Goal: Obtain resource: Obtain resource

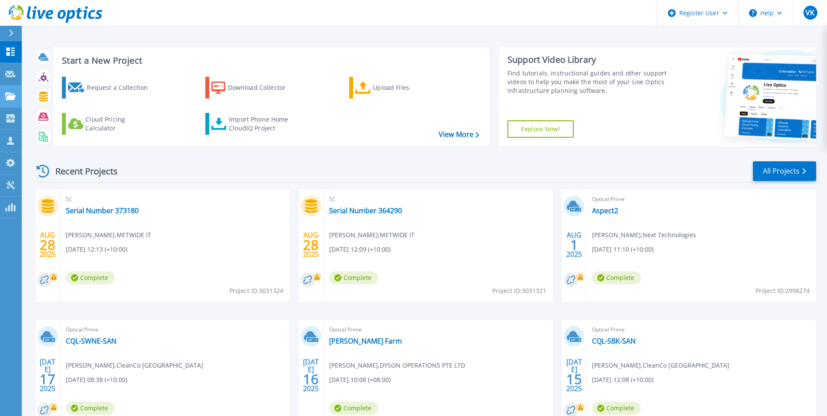
click at [3, 92] on link "Projects Projects" at bounding box center [11, 96] width 22 height 22
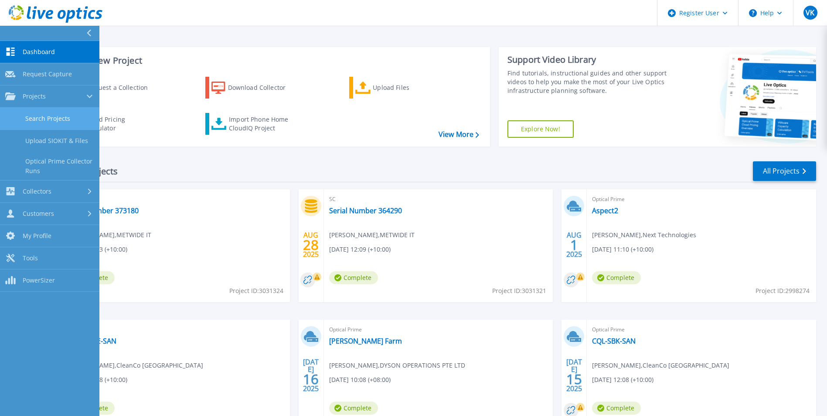
click at [51, 121] on link "Search Projects" at bounding box center [49, 119] width 99 height 22
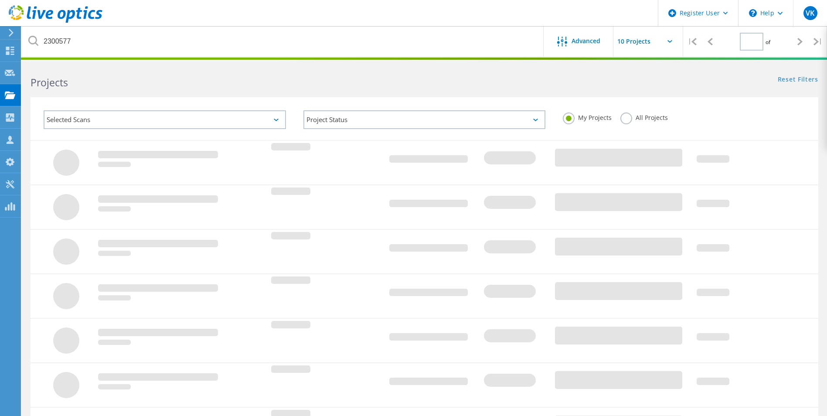
type input "1"
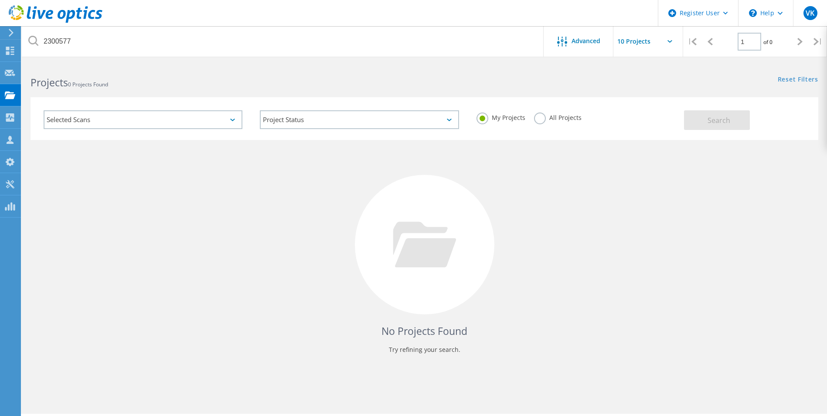
click at [557, 124] on div "All Projects" at bounding box center [558, 118] width 48 height 13
drag, startPoint x: 535, startPoint y: 121, endPoint x: 635, endPoint y: 202, distance: 129.0
click at [537, 121] on label "All Projects" at bounding box center [558, 116] width 48 height 8
click at [0, 0] on input "All Projects" at bounding box center [0, 0] width 0 height 0
drag, startPoint x: 713, startPoint y: 122, endPoint x: 531, endPoint y: 413, distance: 343.2
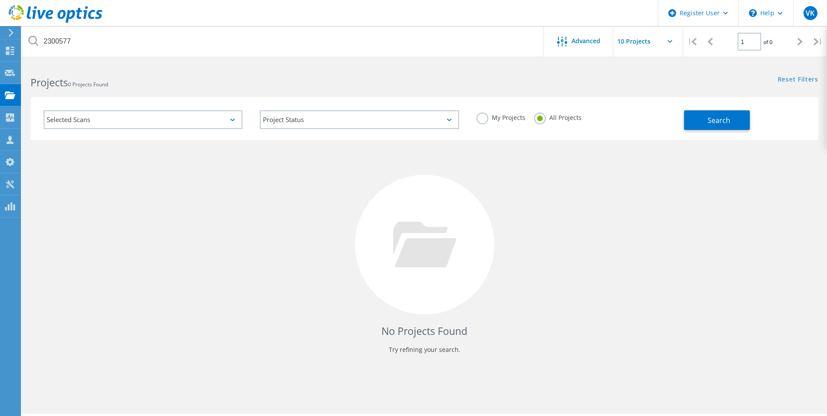
click at [715, 123] on span "Search" at bounding box center [718, 120] width 23 height 10
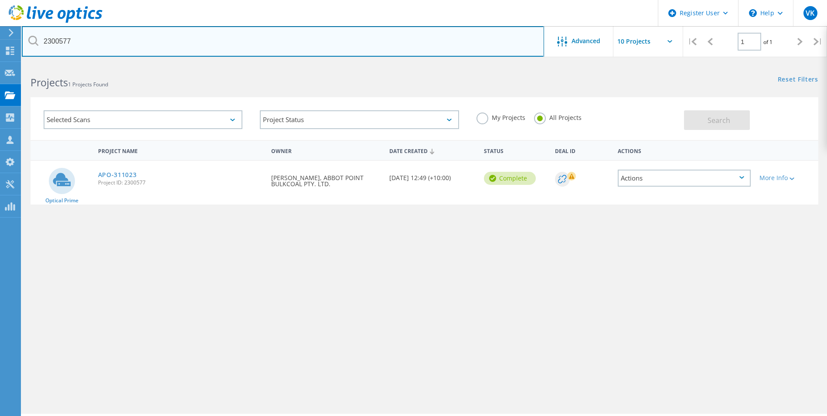
click at [48, 38] on input "2300577" at bounding box center [283, 41] width 522 height 31
paste input "867632"
type input "2867632"
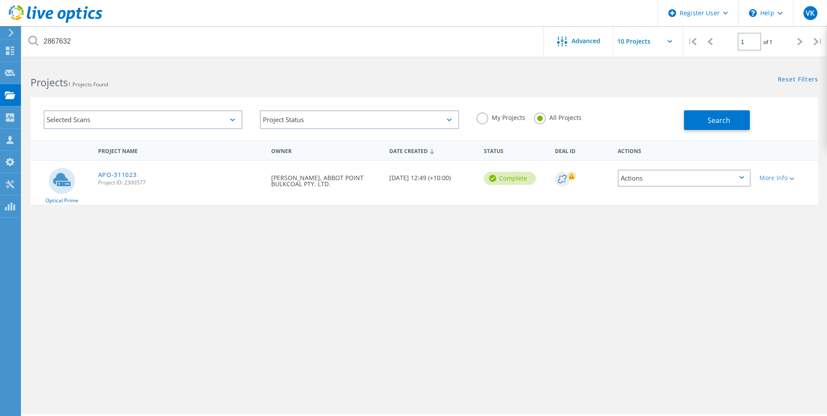
drag, startPoint x: 727, startPoint y: 119, endPoint x: 740, endPoint y: 132, distance: 19.1
click at [729, 119] on span "Search" at bounding box center [718, 120] width 23 height 10
click at [153, 176] on link "Sci-Fleet Clusters 7 days" at bounding box center [138, 175] width 80 height 6
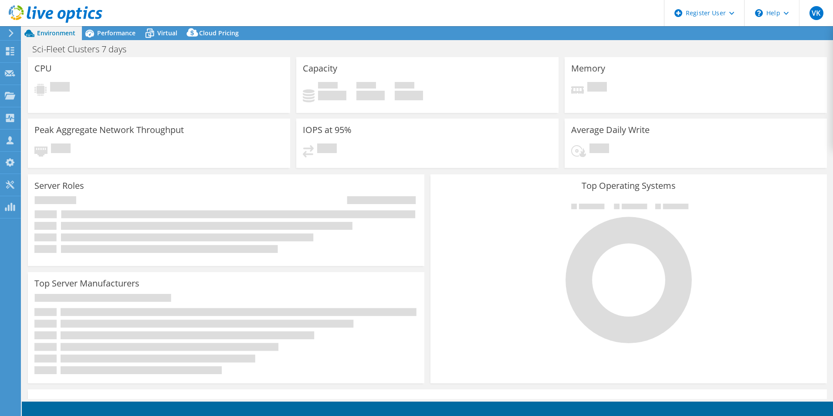
select select "USD"
select select "[GEOGRAPHIC_DATA]"
select select "AUD"
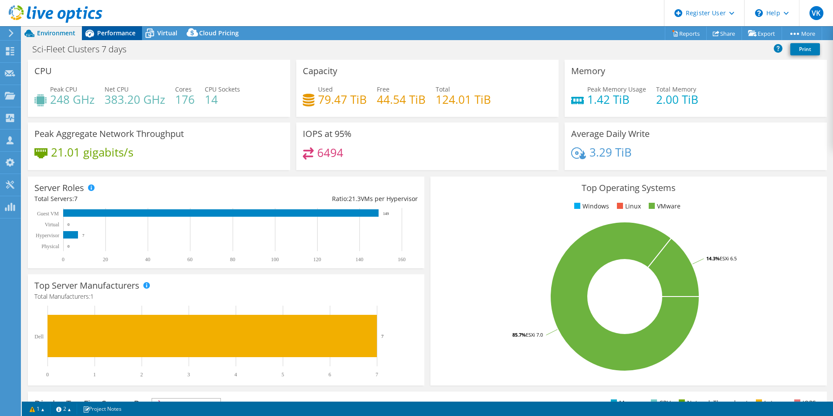
drag, startPoint x: 105, startPoint y: 30, endPoint x: 118, endPoint y: 34, distance: 14.3
click at [107, 30] on span "Performance" at bounding box center [116, 33] width 38 height 8
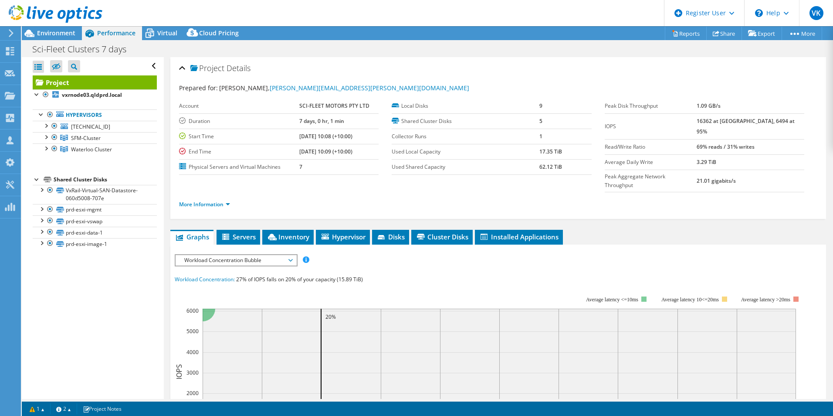
drag, startPoint x: 54, startPoint y: 37, endPoint x: 149, endPoint y: 63, distance: 98.4
click at [56, 37] on div "Environment" at bounding box center [52, 33] width 60 height 14
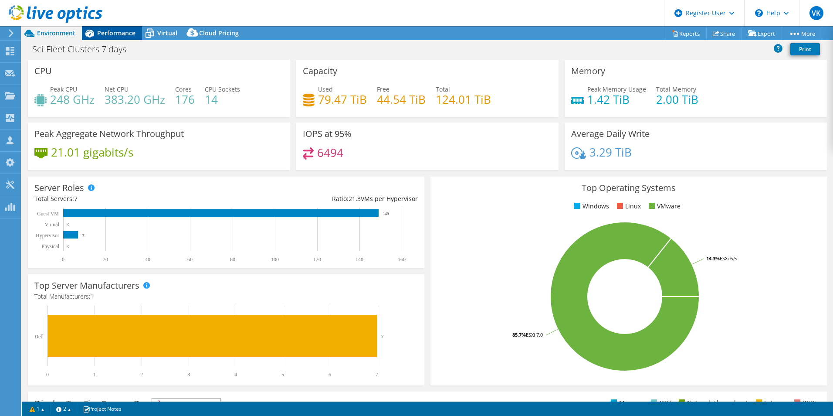
drag, startPoint x: 112, startPoint y: 29, endPoint x: 118, endPoint y: 29, distance: 6.1
click at [115, 29] on span "Performance" at bounding box center [116, 33] width 38 height 8
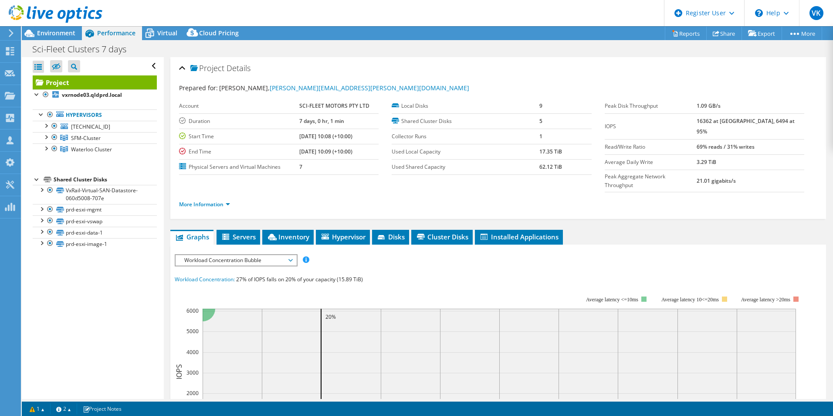
click at [34, 183] on li "Shared Cluster Disks VxRail-Virtual-SAN-Datastore-060d5008-707e VxRail-Virtual-…" at bounding box center [95, 211] width 124 height 75
click at [36, 180] on div at bounding box center [37, 178] width 9 height 9
click at [43, 192] on div at bounding box center [41, 189] width 9 height 9
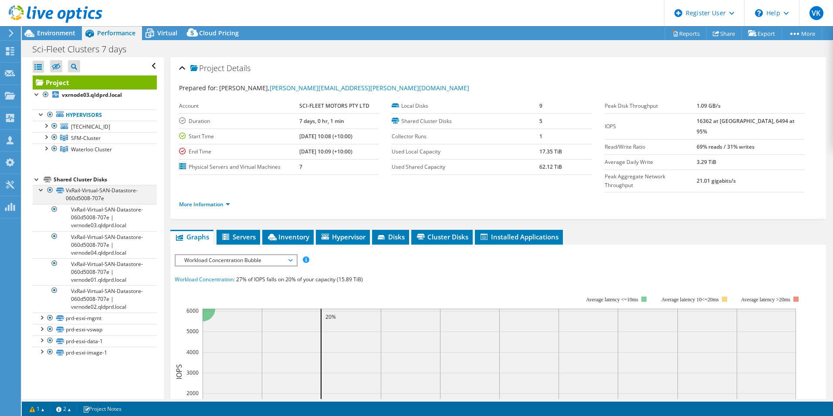
click at [43, 192] on div at bounding box center [41, 189] width 9 height 9
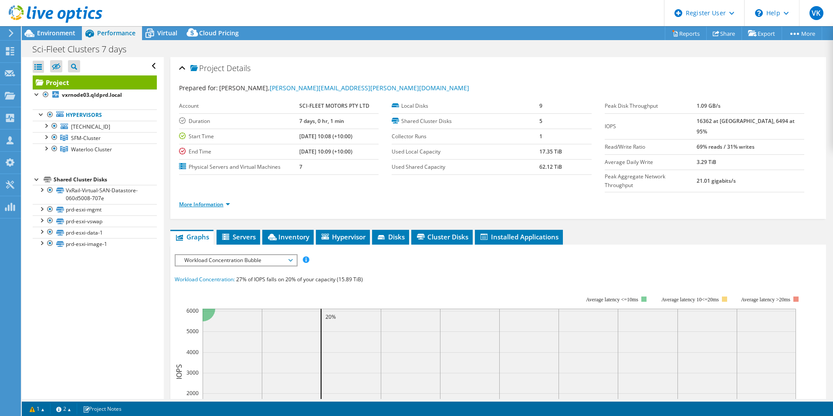
click at [225, 200] on link "More Information" at bounding box center [204, 203] width 51 height 7
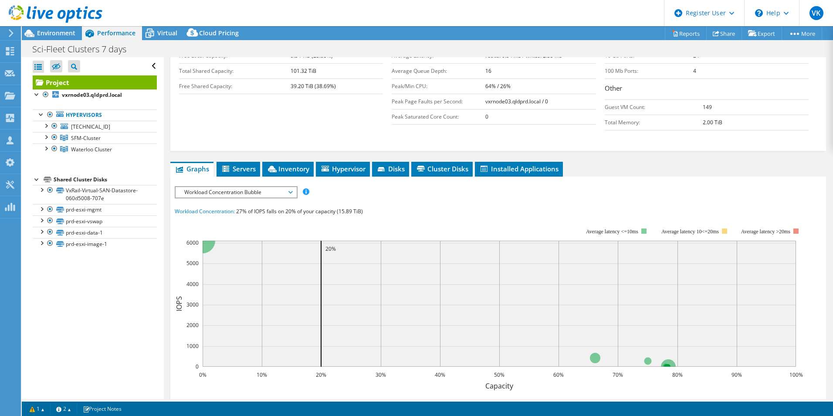
scroll to position [218, 0]
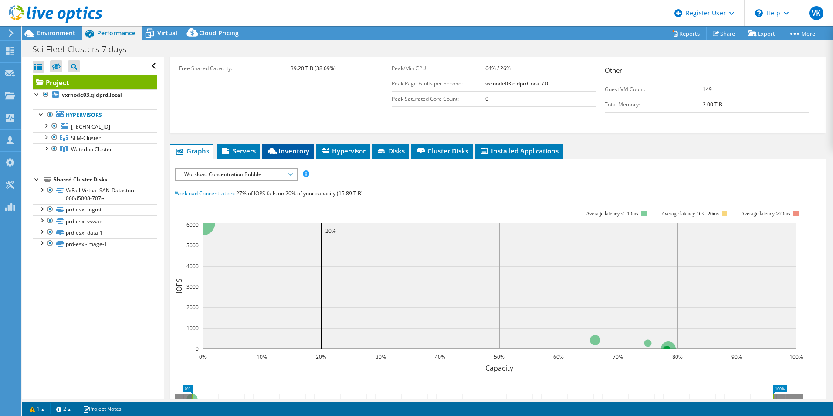
click at [273, 146] on span "Inventory" at bounding box center [288, 150] width 43 height 9
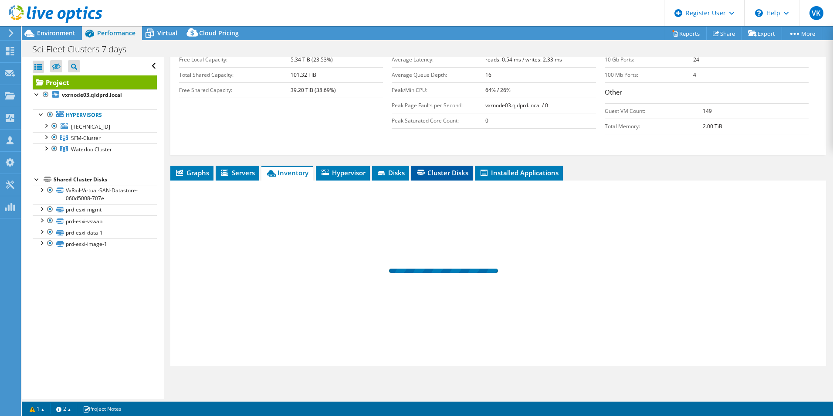
scroll to position [179, 0]
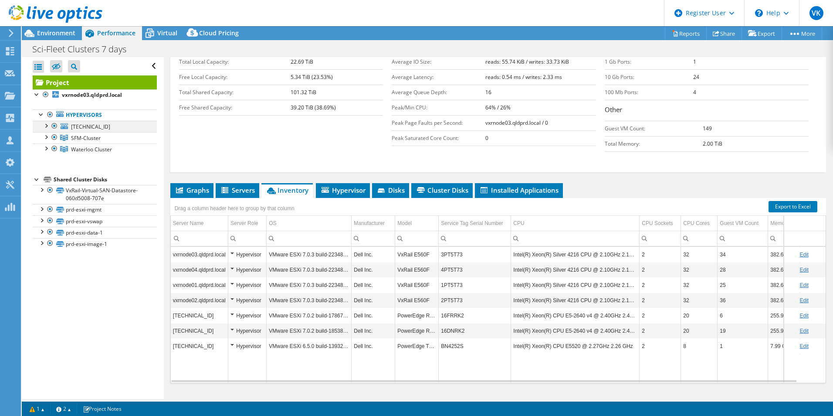
click at [45, 126] on div at bounding box center [45, 125] width 9 height 9
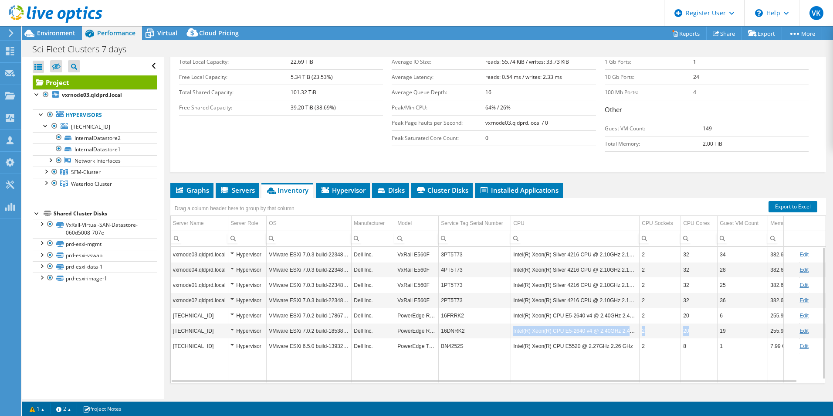
drag, startPoint x: 689, startPoint y: 313, endPoint x: 469, endPoint y: 310, distance: 220.6
click at [469, 323] on tr "192.168.120.26 Hypervisor VMware ESXi 7.0.2 build-18538813 Dell Inc. PowerEdge …" at bounding box center [506, 330] width 671 height 15
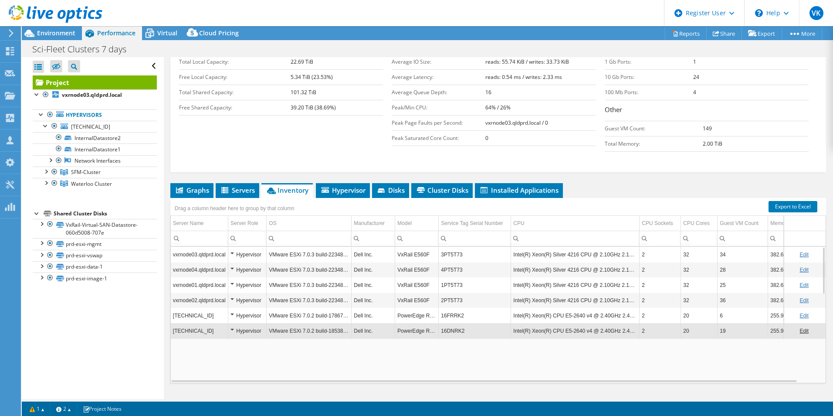
click at [673, 323] on td "2" at bounding box center [660, 330] width 41 height 15
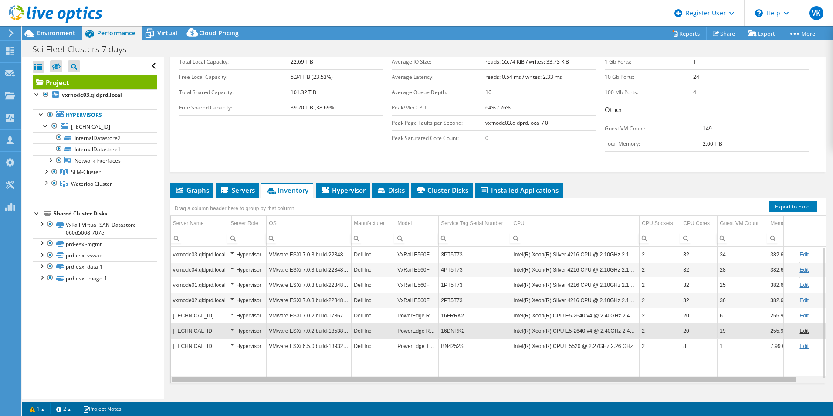
drag, startPoint x: 349, startPoint y: 363, endPoint x: 256, endPoint y: 362, distance: 93.3
click at [256, 362] on body "VK Dell User Vinay Kothamasi Vinay.Kothamasi@dell.com Dell My Profile Log Out \…" at bounding box center [416, 208] width 833 height 416
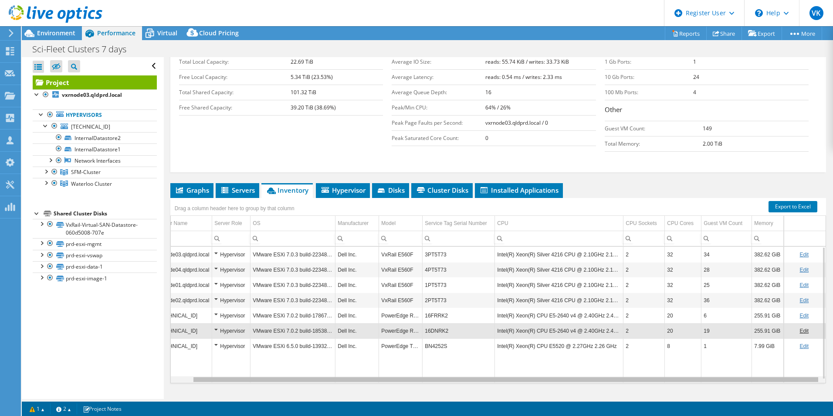
scroll to position [0, 0]
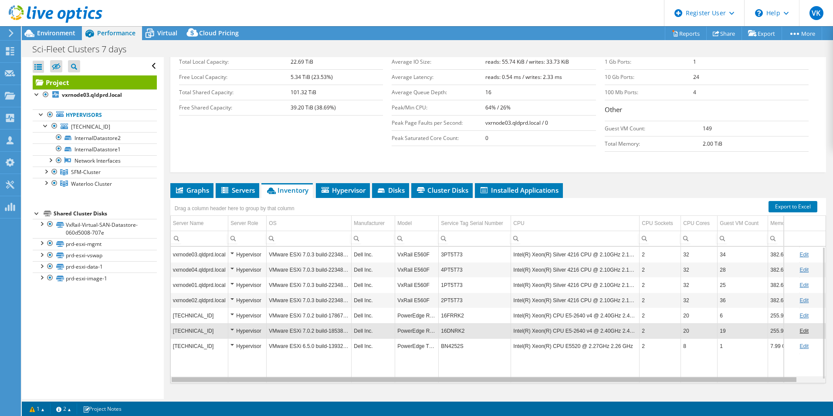
drag, startPoint x: 256, startPoint y: 362, endPoint x: 210, endPoint y: 354, distance: 46.8
click at [210, 354] on body "VK Dell User Vinay Kothamasi Vinay.Kothamasi@dell.com Dell My Profile Log Out \…" at bounding box center [416, 208] width 833 height 416
drag, startPoint x: 339, startPoint y: 363, endPoint x: 206, endPoint y: 353, distance: 133.4
click at [206, 353] on body "VK Dell User Vinay Kothamasi Vinay.Kothamasi@dell.com Dell My Profile Log Out \…" at bounding box center [416, 208] width 833 height 416
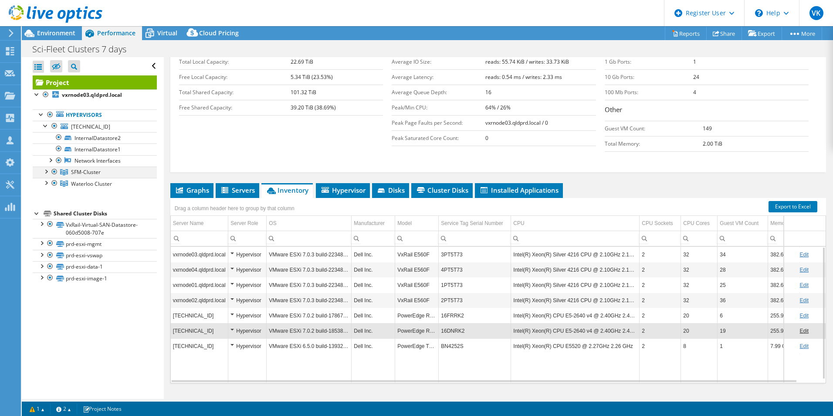
click at [54, 173] on div at bounding box center [54, 171] width 9 height 10
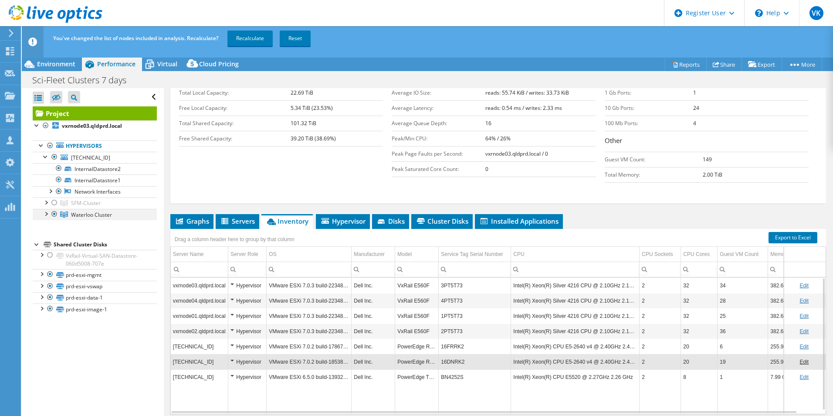
click at [54, 215] on div at bounding box center [54, 214] width 9 height 10
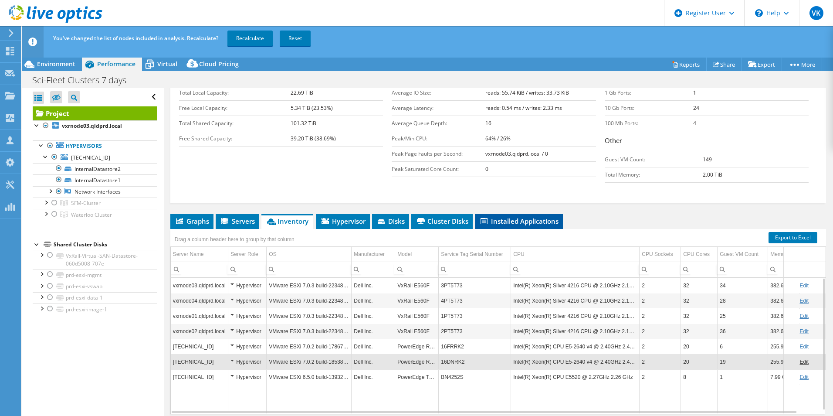
drag, startPoint x: 252, startPoint y: 46, endPoint x: 547, endPoint y: 197, distance: 331.4
click at [254, 46] on div "You've changed the list of nodes included in analysis. Recalculate? Recalculate…" at bounding box center [443, 38] width 785 height 24
click at [263, 40] on link "Recalculate" at bounding box center [250, 39] width 45 height 16
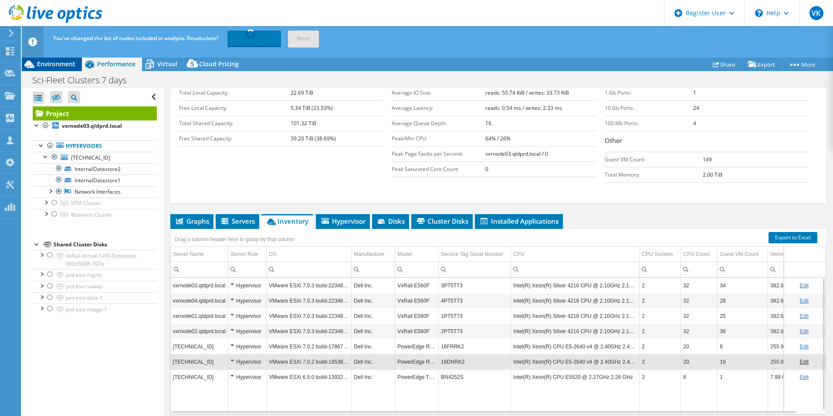
click at [54, 66] on span "Environment" at bounding box center [56, 64] width 38 height 8
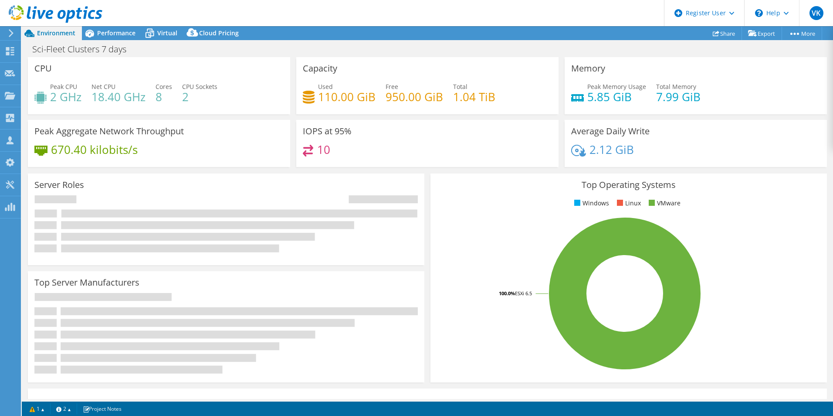
scroll to position [58, 0]
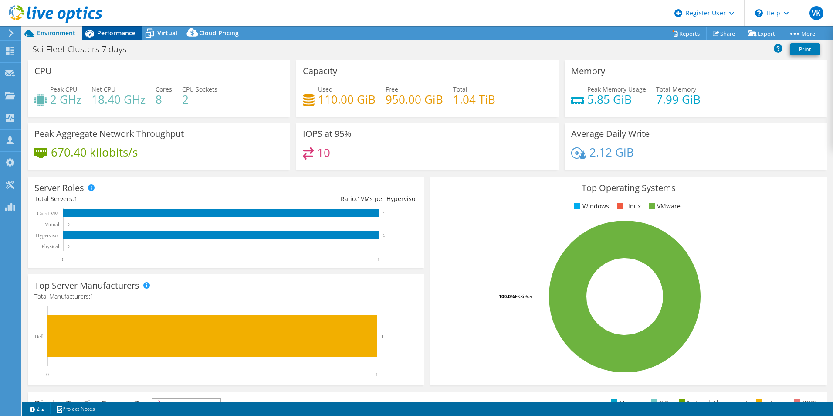
click at [118, 34] on span "Performance" at bounding box center [116, 33] width 38 height 8
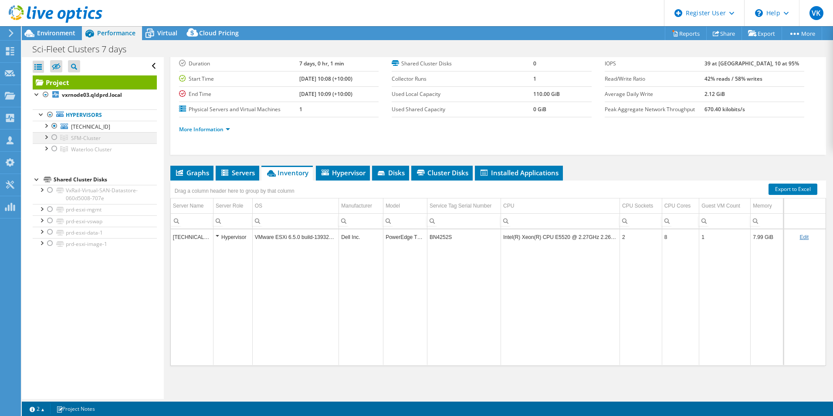
click at [52, 139] on div at bounding box center [54, 137] width 9 height 10
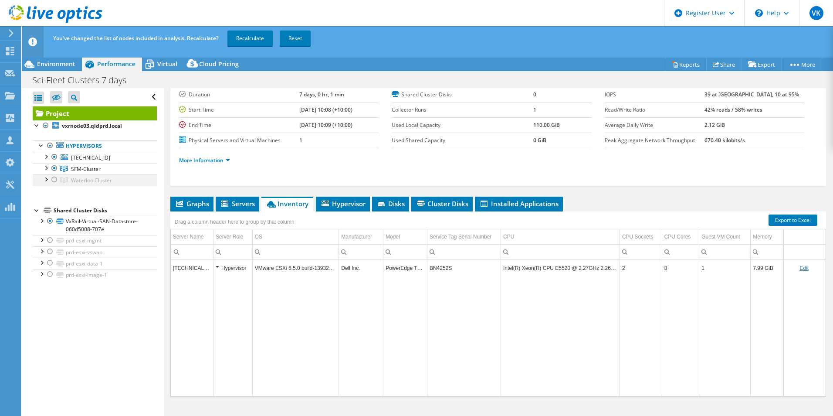
click at [55, 178] on div at bounding box center [54, 179] width 9 height 10
drag, startPoint x: 262, startPoint y: 39, endPoint x: 511, endPoint y: 216, distance: 305.1
click at [262, 39] on link "Recalculate" at bounding box center [250, 39] width 45 height 16
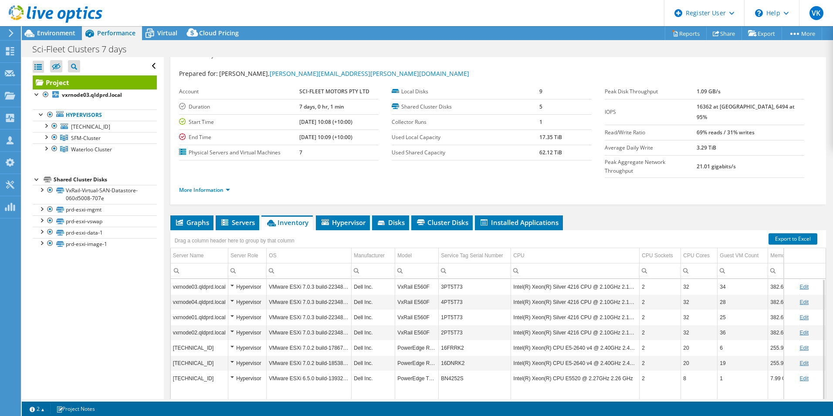
scroll to position [0, 0]
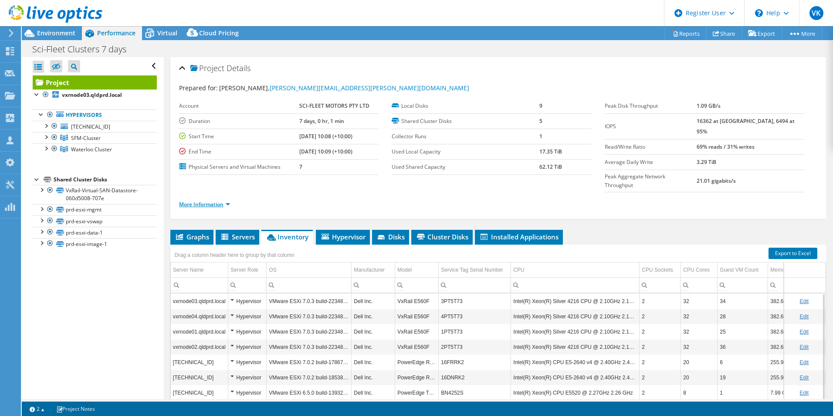
click at [201, 200] on link "More Information" at bounding box center [204, 203] width 51 height 7
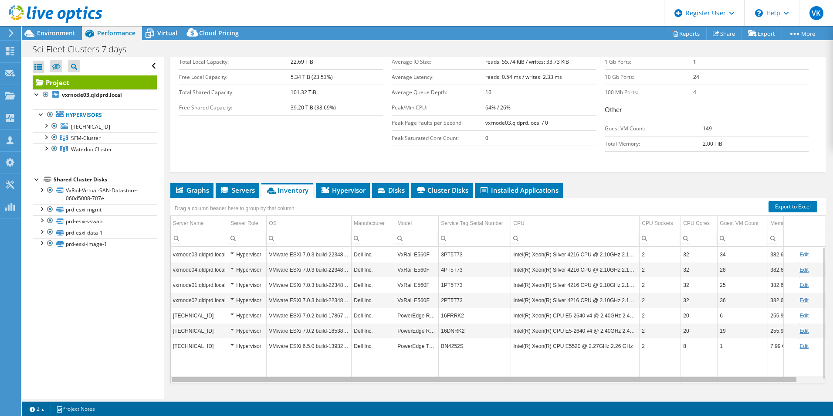
drag, startPoint x: 460, startPoint y: 363, endPoint x: 255, endPoint y: 350, distance: 205.3
click at [255, 350] on body "VK Dell User Vinay Kothamasi Vinay.Kothamasi@dell.com Dell My Profile Log Out \…" at bounding box center [416, 208] width 833 height 416
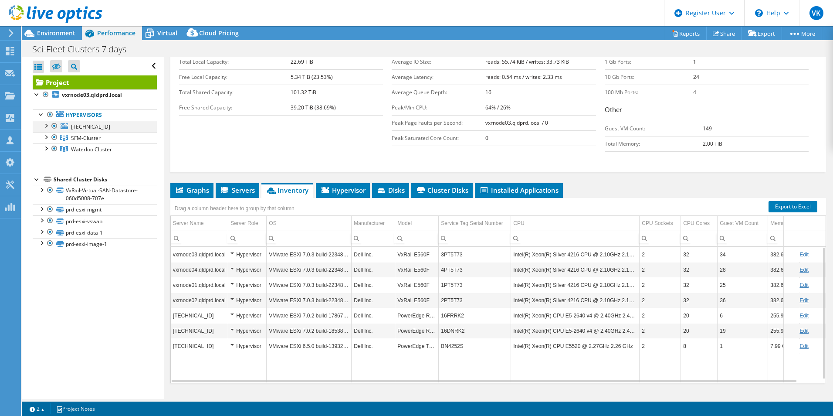
click at [42, 126] on div at bounding box center [45, 125] width 9 height 9
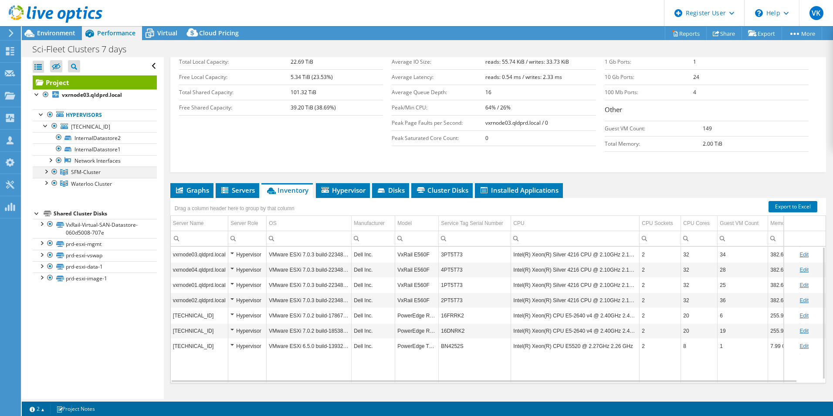
click at [44, 172] on div at bounding box center [45, 170] width 9 height 9
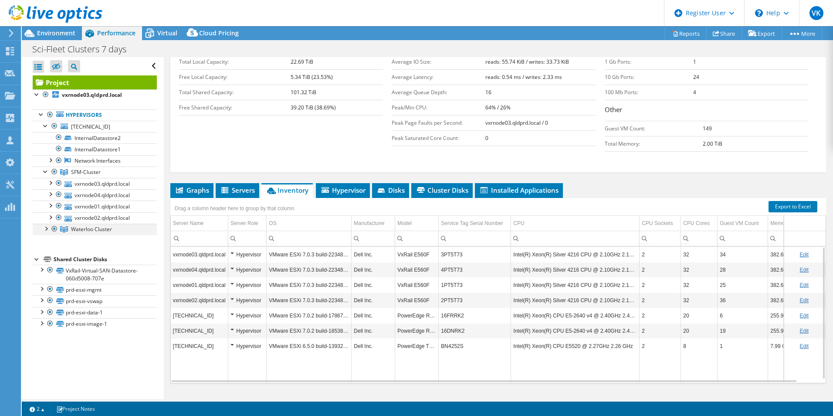
click at [45, 231] on div at bounding box center [45, 228] width 9 height 9
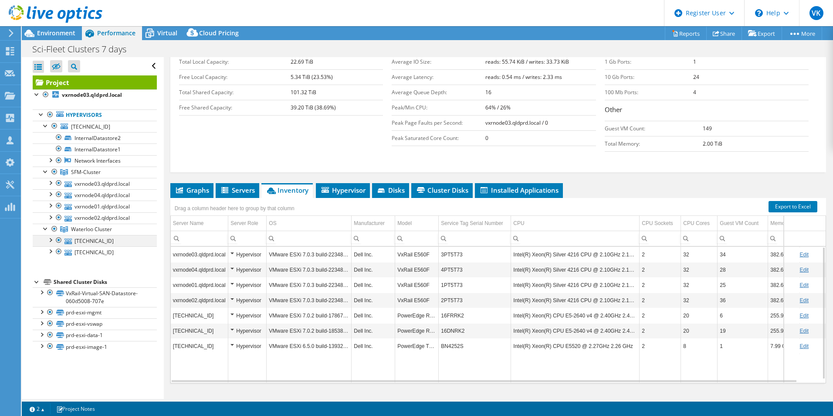
click at [58, 243] on div at bounding box center [58, 240] width 9 height 10
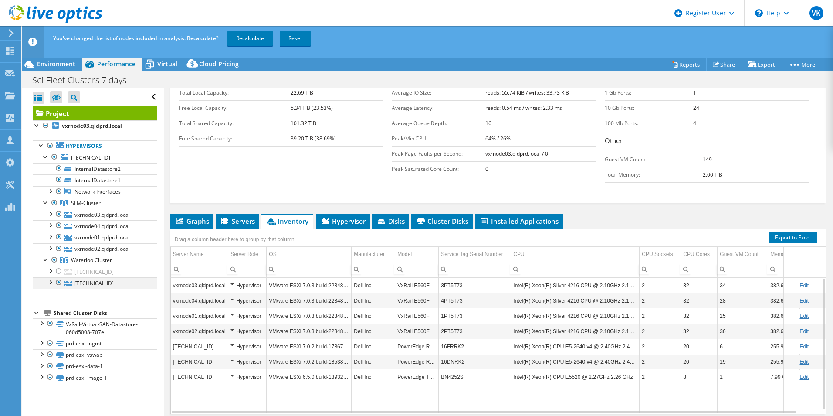
click at [62, 282] on div at bounding box center [58, 282] width 9 height 10
click at [265, 44] on link "Recalculate" at bounding box center [250, 39] width 45 height 16
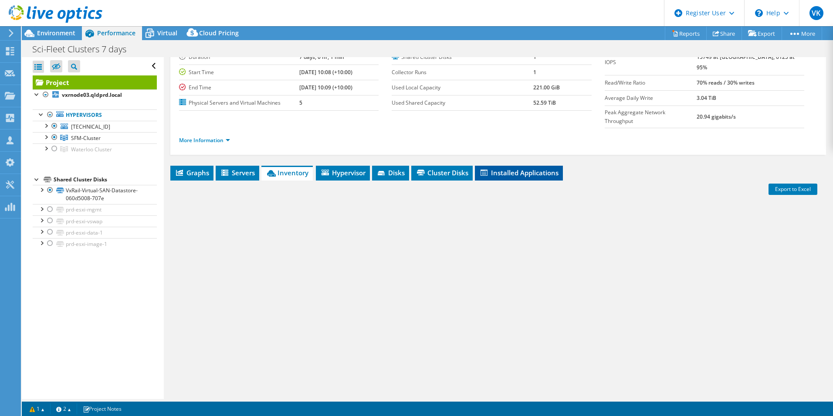
scroll to position [47, 0]
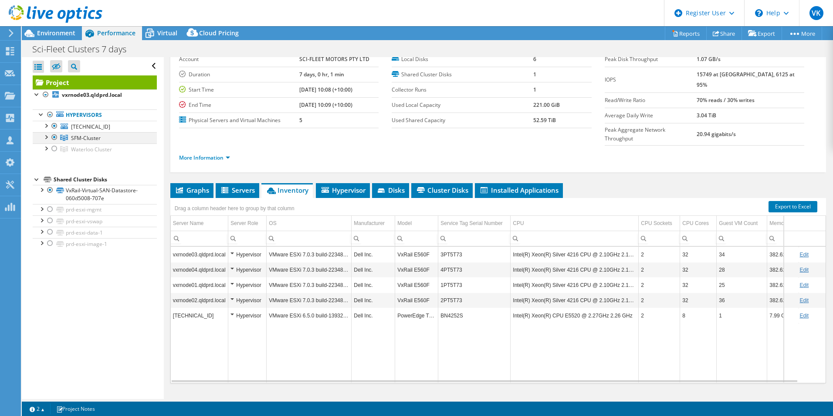
click at [49, 139] on div at bounding box center [45, 136] width 9 height 9
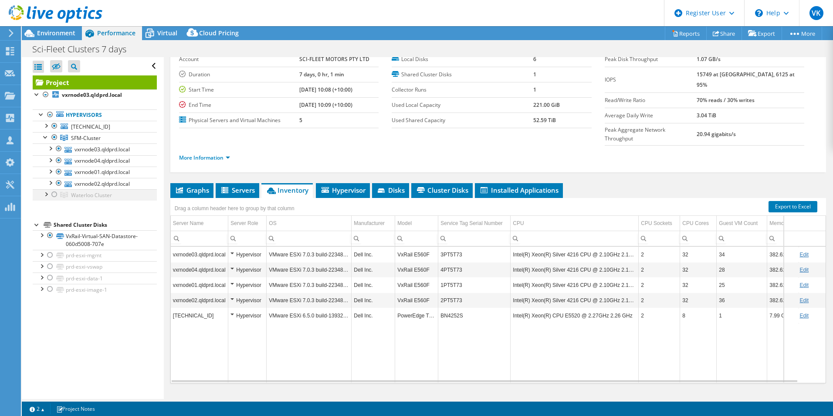
click at [46, 198] on div at bounding box center [45, 193] width 9 height 9
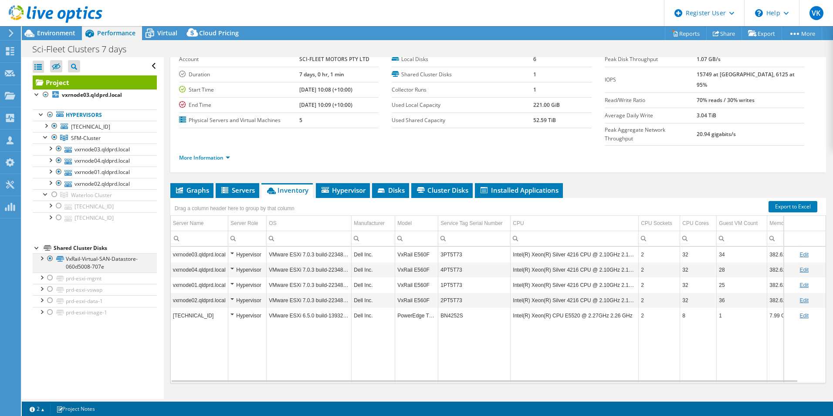
click at [43, 256] on div at bounding box center [41, 257] width 9 height 9
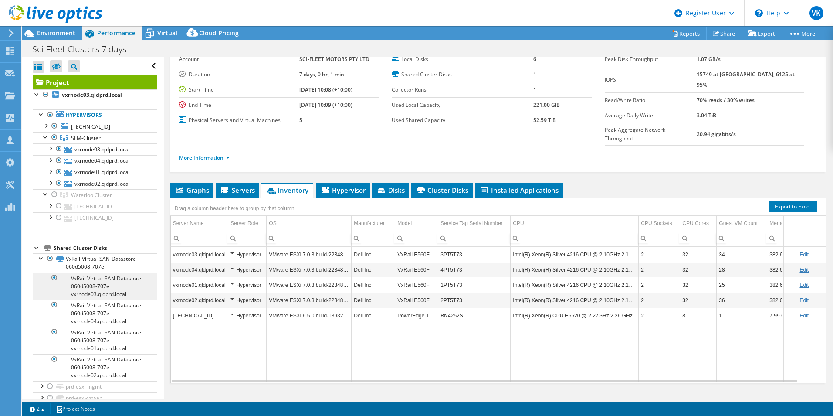
scroll to position [38, 0]
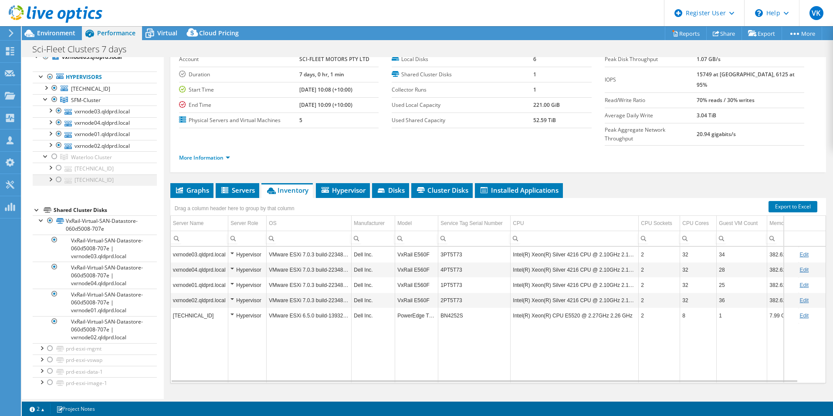
click at [53, 177] on div at bounding box center [50, 178] width 9 height 9
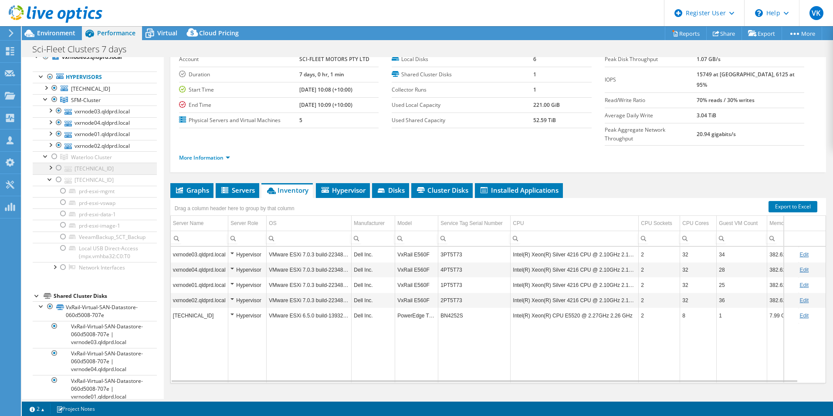
click at [53, 171] on div at bounding box center [50, 167] width 9 height 9
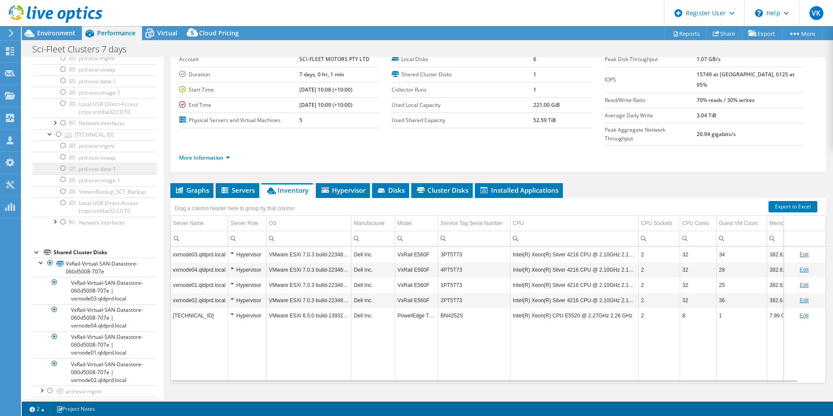
scroll to position [169, 0]
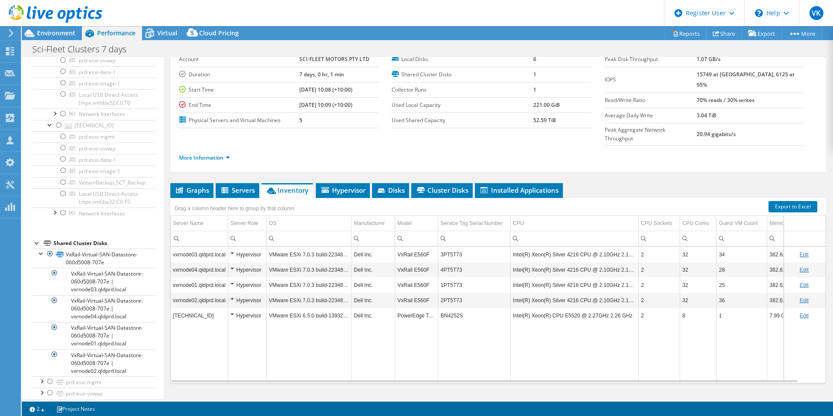
drag, startPoint x: 56, startPoint y: 216, endPoint x: 69, endPoint y: 223, distance: 15.2
click at [56, 216] on div at bounding box center [54, 211] width 9 height 9
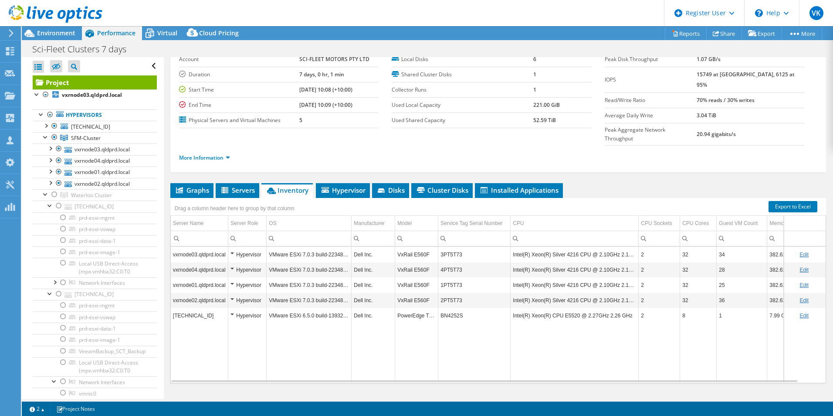
scroll to position [0, 0]
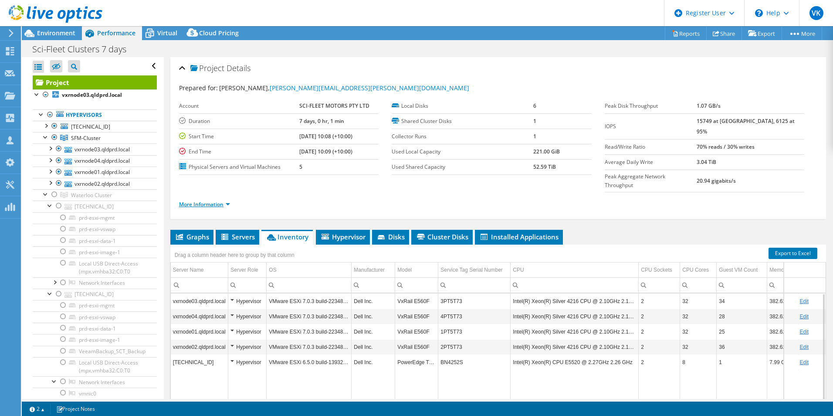
click at [216, 200] on link "More Information" at bounding box center [204, 203] width 51 height 7
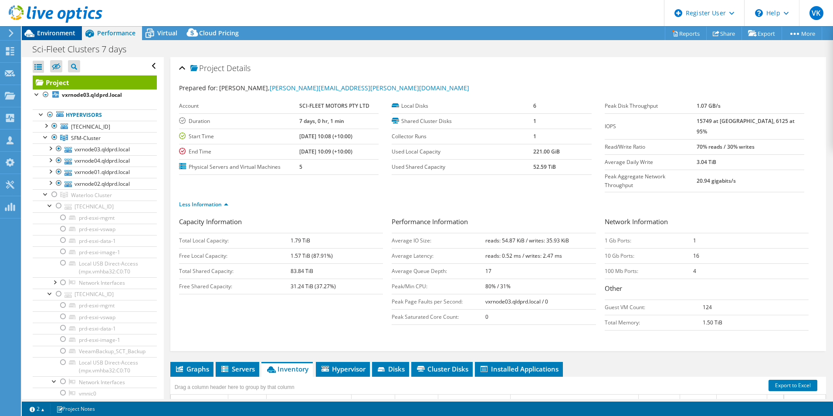
click at [49, 34] on span "Environment" at bounding box center [56, 33] width 38 height 8
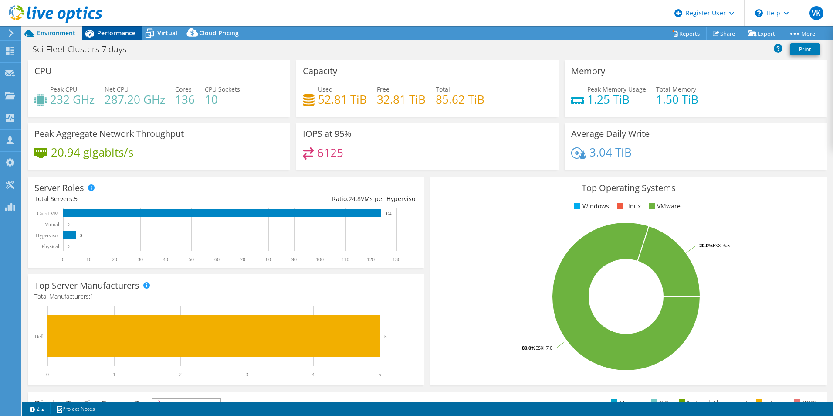
click at [105, 31] on span "Performance" at bounding box center [116, 33] width 38 height 8
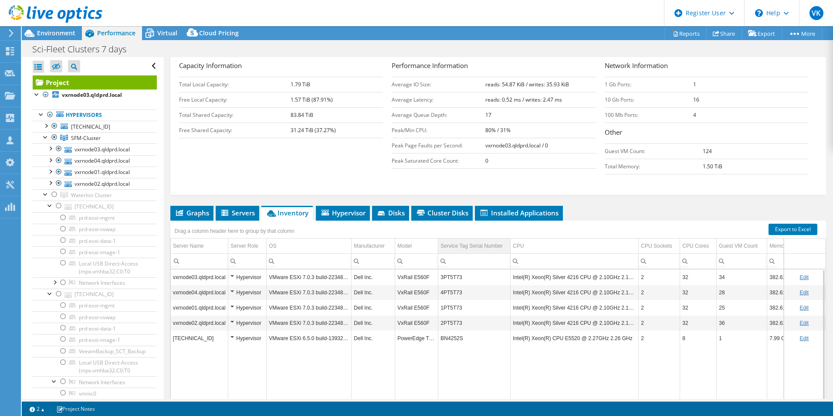
scroll to position [174, 0]
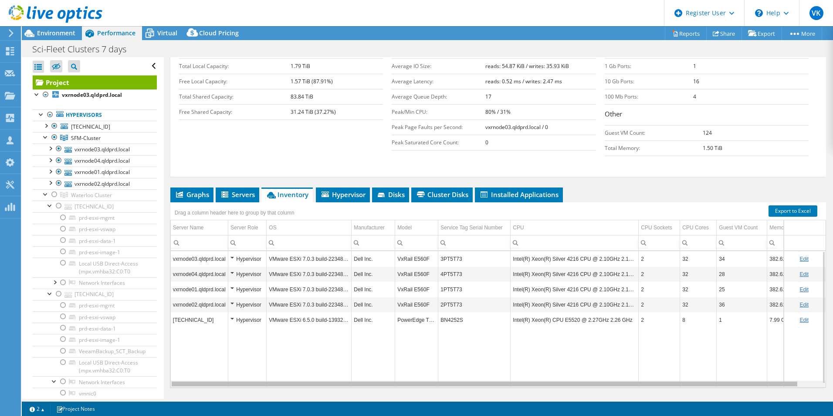
drag, startPoint x: 398, startPoint y: 368, endPoint x: 288, endPoint y: 367, distance: 109.8
click at [288, 367] on body "VK Dell User Vinay Kothamasi Vinay.Kothamasi@dell.com Dell My Profile Log Out \…" at bounding box center [416, 208] width 833 height 416
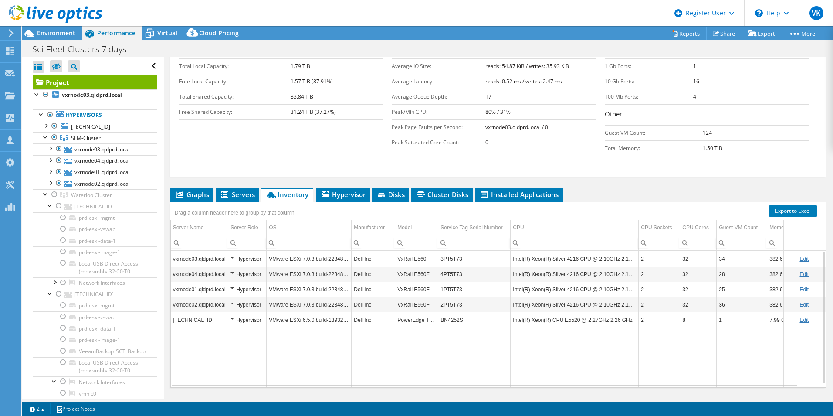
click at [800, 317] on link "Edit" at bounding box center [804, 320] width 9 height 6
click at [804, 317] on link "Cancel" at bounding box center [811, 320] width 16 height 6
drag, startPoint x: 55, startPoint y: 127, endPoint x: 68, endPoint y: 131, distance: 13.2
click at [55, 127] on div at bounding box center [54, 126] width 9 height 10
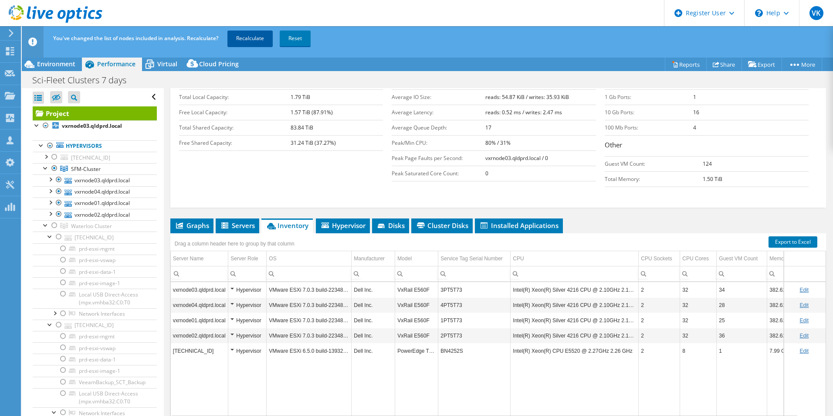
click at [265, 40] on link "Recalculate" at bounding box center [250, 39] width 45 height 16
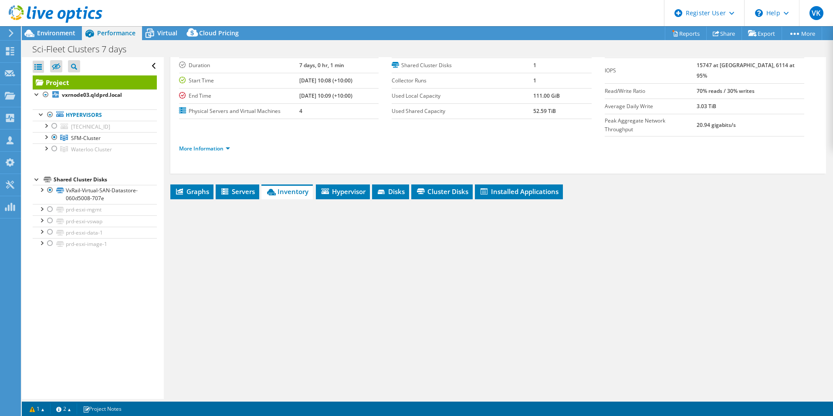
scroll to position [58, 0]
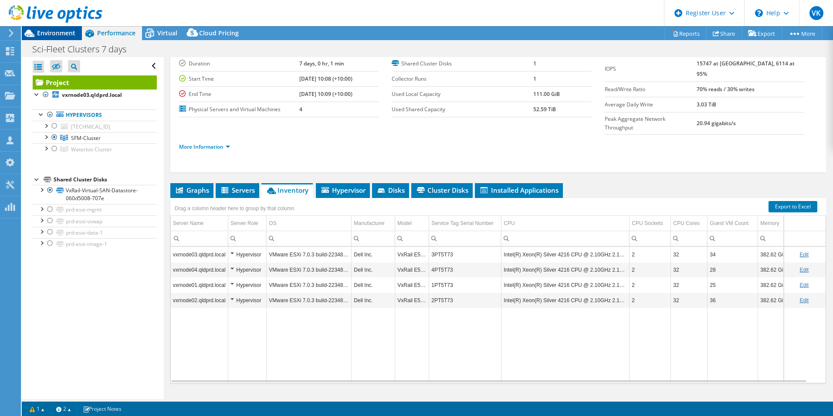
drag, startPoint x: 58, startPoint y: 30, endPoint x: 64, endPoint y: 34, distance: 7.9
click at [60, 33] on span "Environment" at bounding box center [56, 33] width 38 height 8
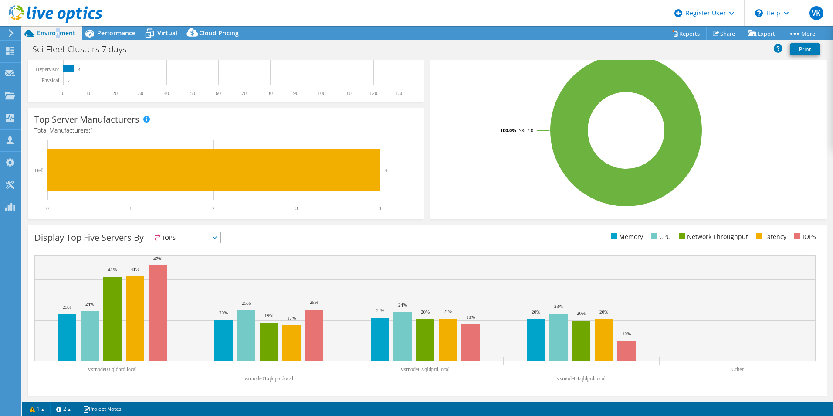
scroll to position [0, 0]
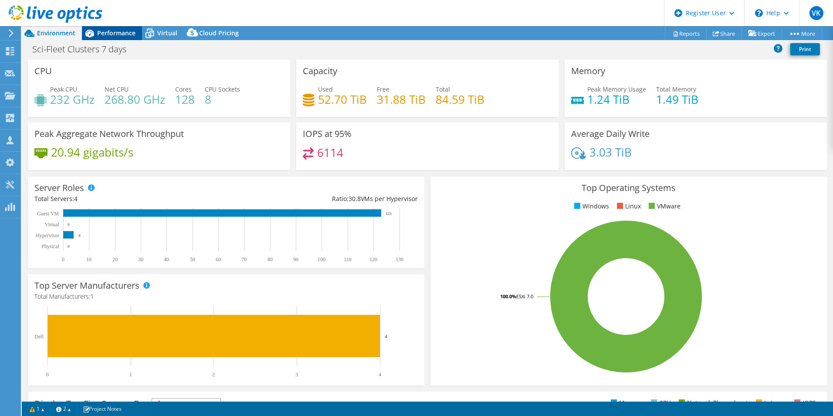
click at [128, 33] on span "Performance" at bounding box center [116, 33] width 38 height 8
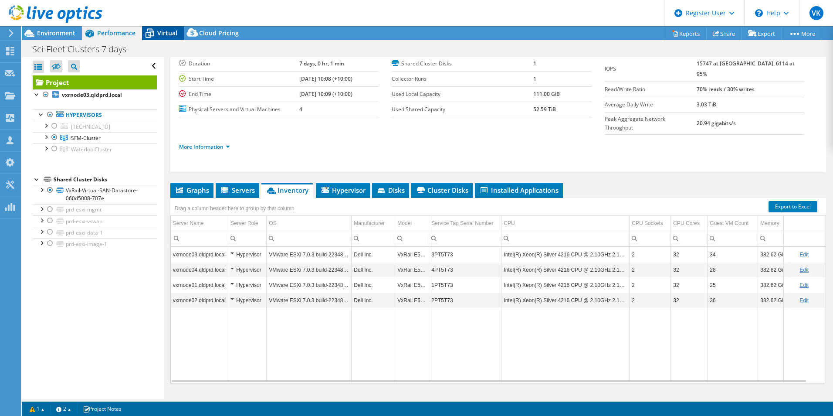
click at [162, 33] on span "Virtual" at bounding box center [167, 33] width 20 height 8
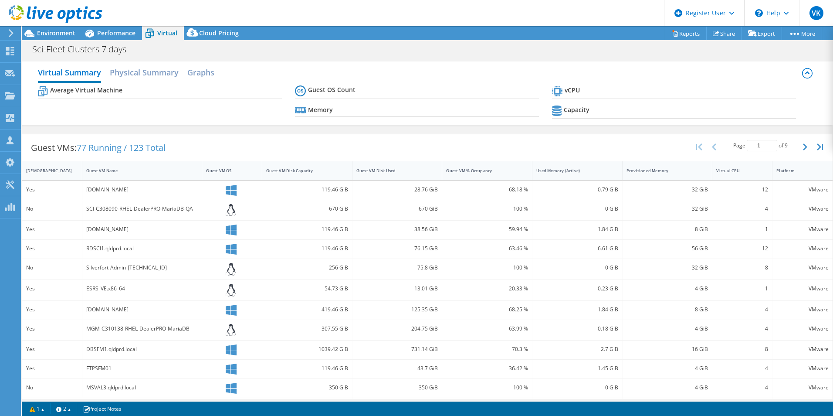
drag, startPoint x: 143, startPoint y: 76, endPoint x: 224, endPoint y: 99, distance: 84.7
click at [143, 76] on h2 "Physical Summary" at bounding box center [144, 72] width 69 height 17
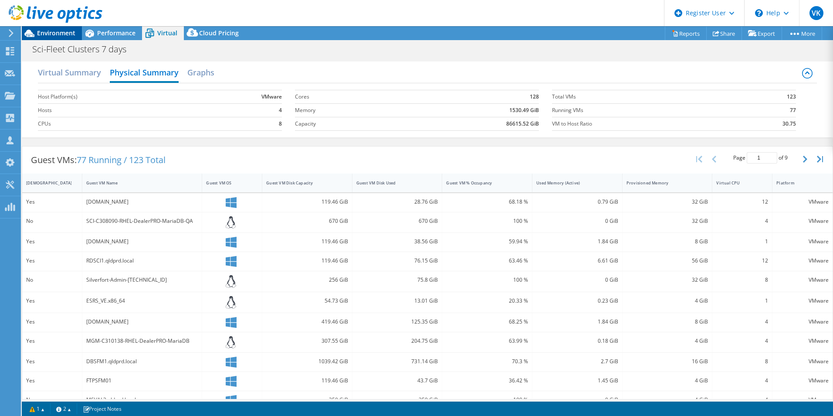
click at [50, 33] on span "Environment" at bounding box center [56, 33] width 38 height 8
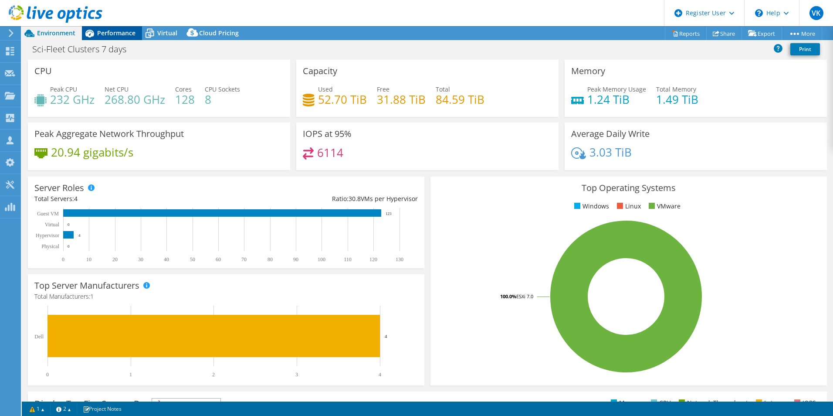
click at [118, 40] on div "Performance" at bounding box center [112, 33] width 60 height 14
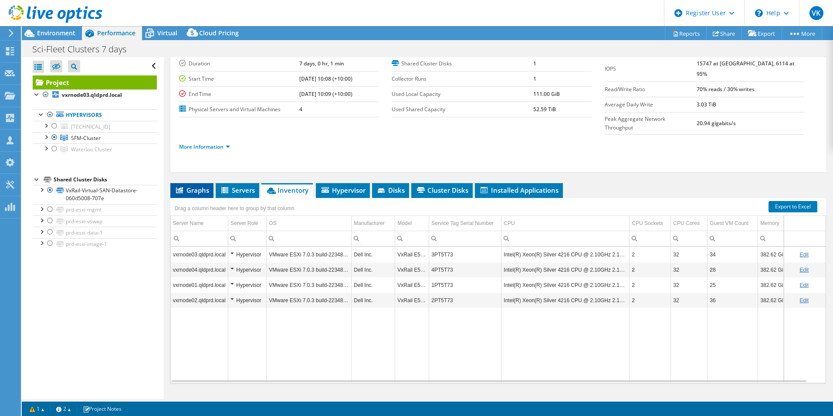
click at [200, 186] on span "Graphs" at bounding box center [192, 190] width 34 height 9
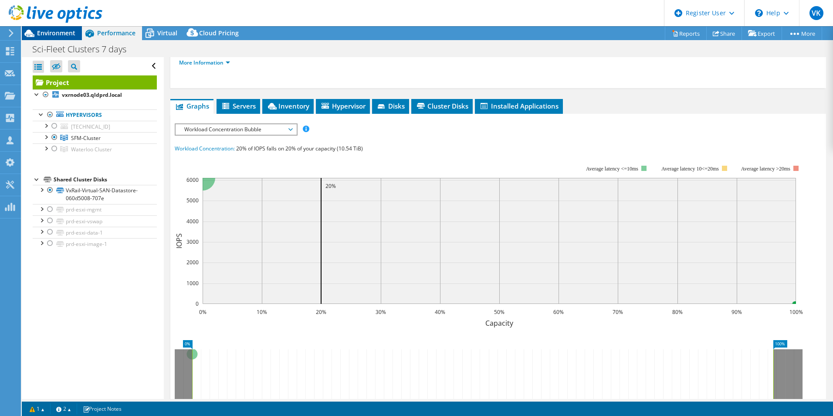
click at [48, 31] on span "Environment" at bounding box center [56, 33] width 38 height 8
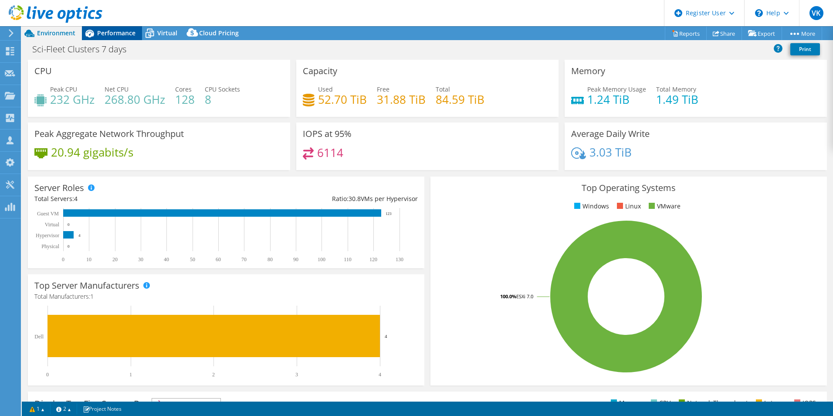
click at [131, 34] on span "Performance" at bounding box center [116, 33] width 38 height 8
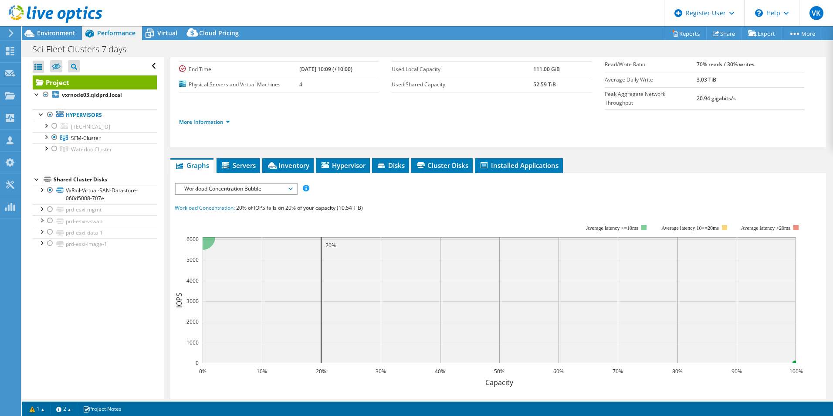
scroll to position [0, 0]
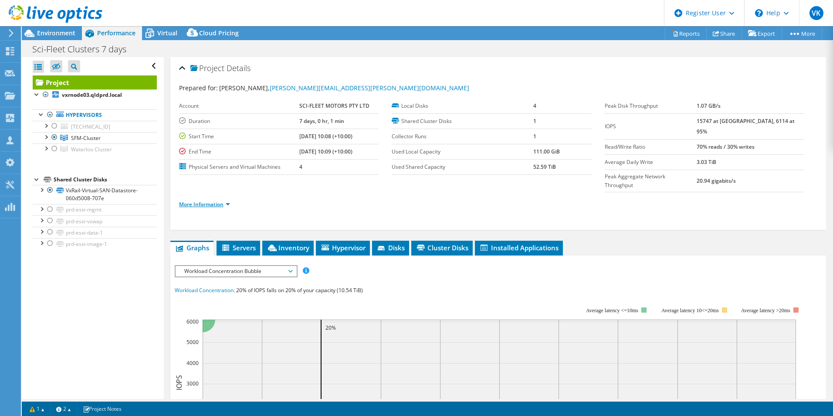
drag, startPoint x: 217, startPoint y: 187, endPoint x: 228, endPoint y: 190, distance: 10.8
click at [217, 200] on link "More Information" at bounding box center [204, 203] width 51 height 7
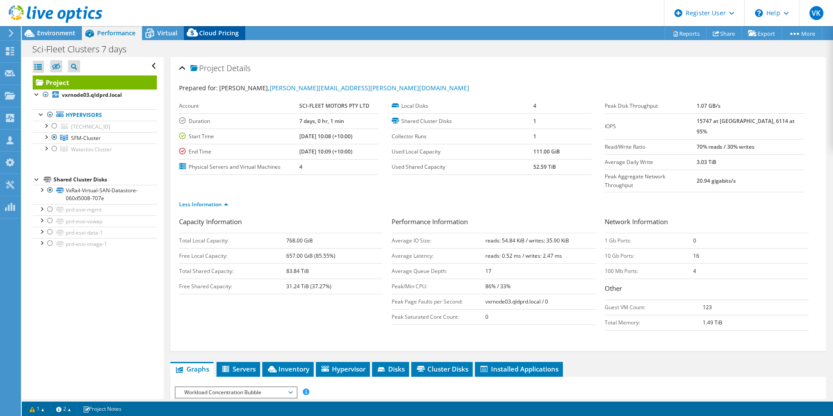
click at [204, 34] on span "Cloud Pricing" at bounding box center [219, 33] width 40 height 8
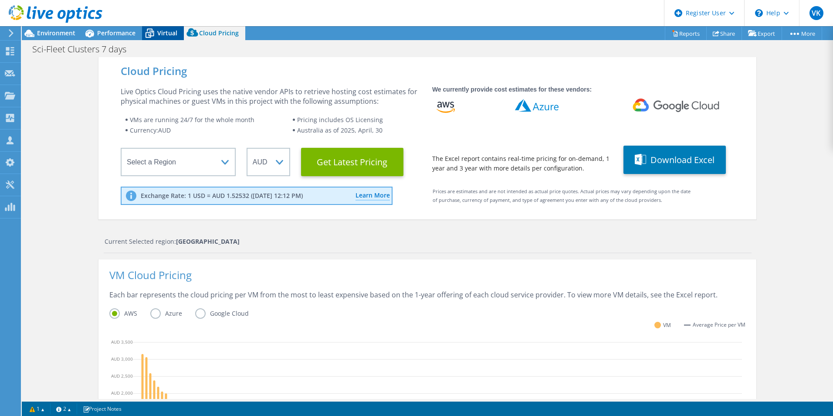
click at [164, 36] on span "Virtual" at bounding box center [167, 33] width 20 height 8
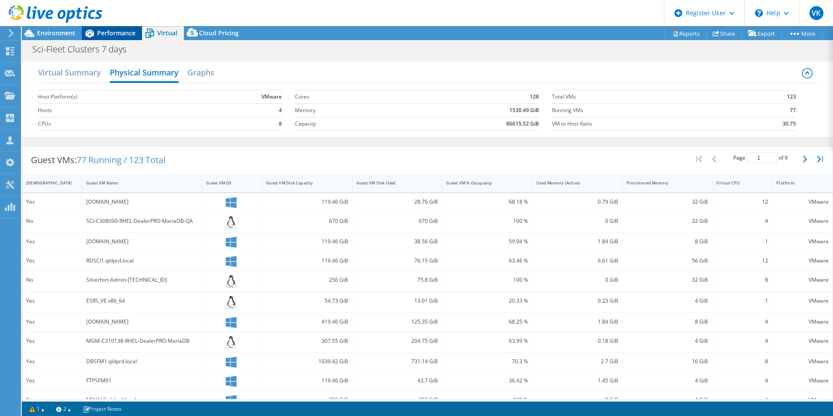
click at [136, 34] on div "Performance" at bounding box center [112, 33] width 60 height 14
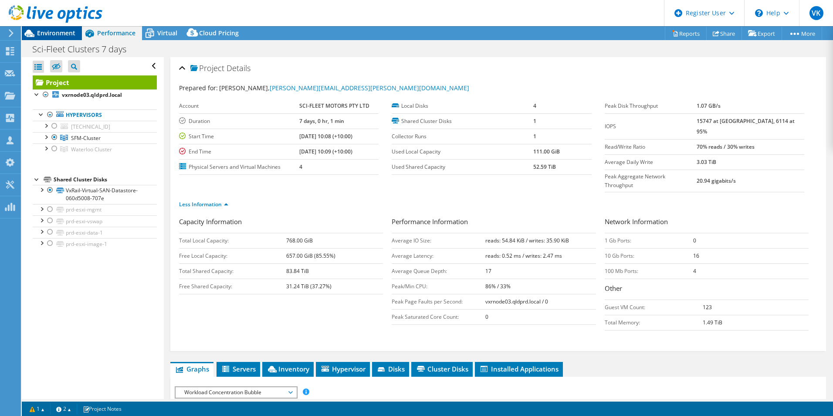
click at [69, 33] on span "Environment" at bounding box center [56, 33] width 38 height 8
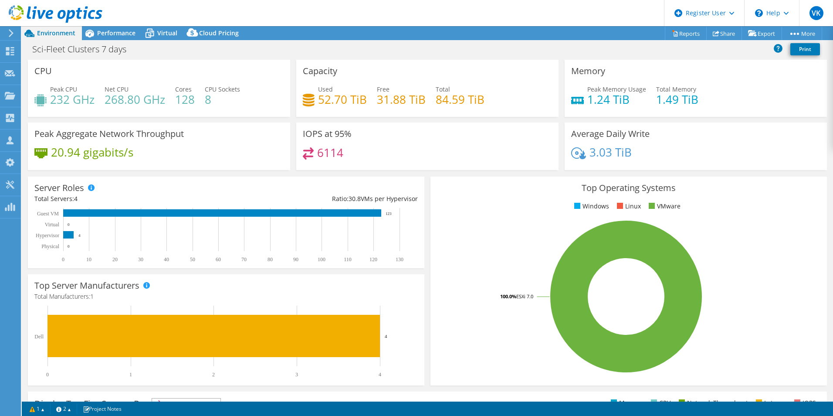
click at [494, 229] on rect at bounding box center [626, 296] width 379 height 153
click at [130, 37] on div "Performance" at bounding box center [112, 33] width 60 height 14
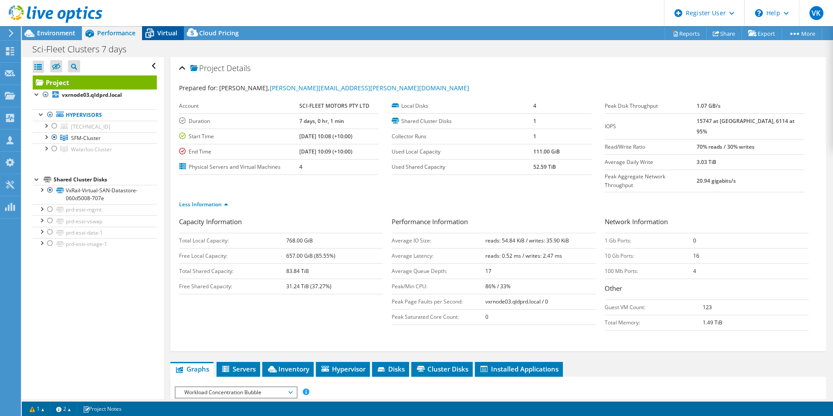
click at [170, 35] on span "Virtual" at bounding box center [167, 33] width 20 height 8
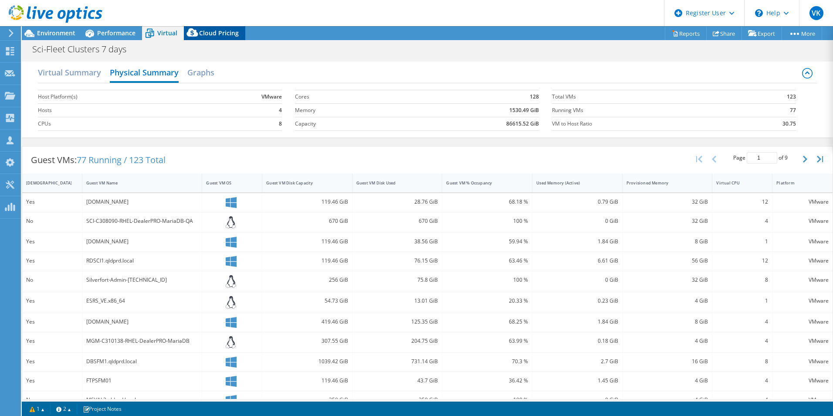
click at [212, 33] on span "Cloud Pricing" at bounding box center [219, 33] width 40 height 8
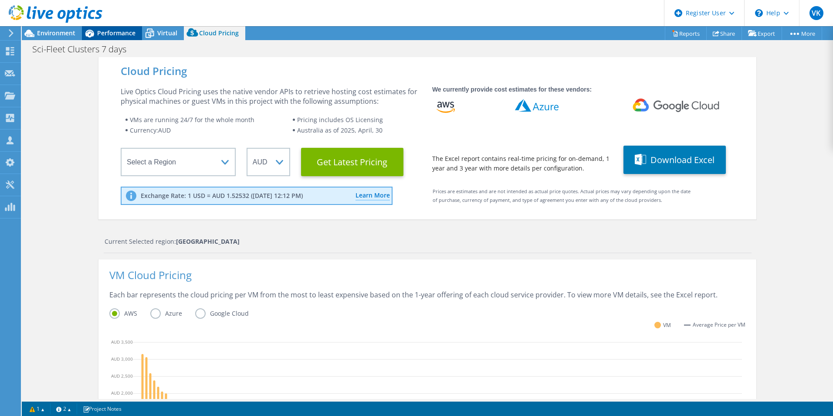
click at [116, 34] on span "Performance" at bounding box center [116, 33] width 38 height 8
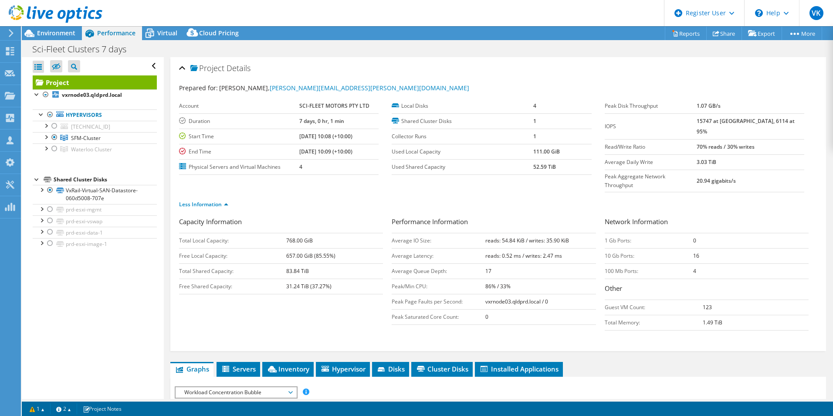
drag, startPoint x: 61, startPoint y: 34, endPoint x: 453, endPoint y: 152, distance: 410.1
click at [61, 34] on span "Environment" at bounding box center [56, 33] width 38 height 8
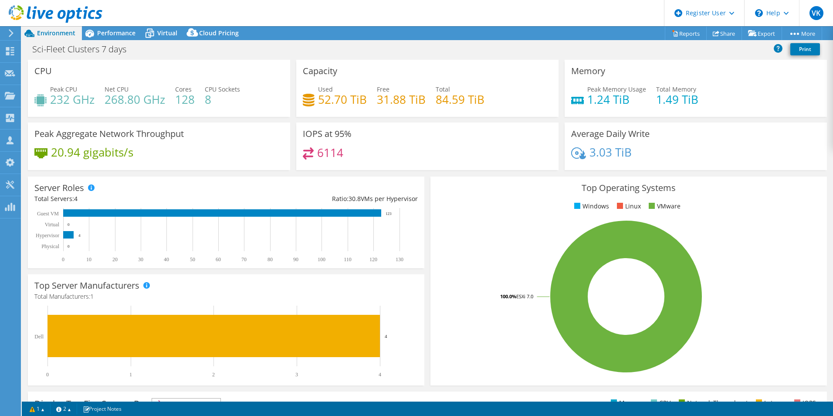
click at [463, 183] on h3 "Top Operating Systems" at bounding box center [629, 188] width 384 height 10
click at [131, 39] on div "Performance" at bounding box center [112, 33] width 60 height 14
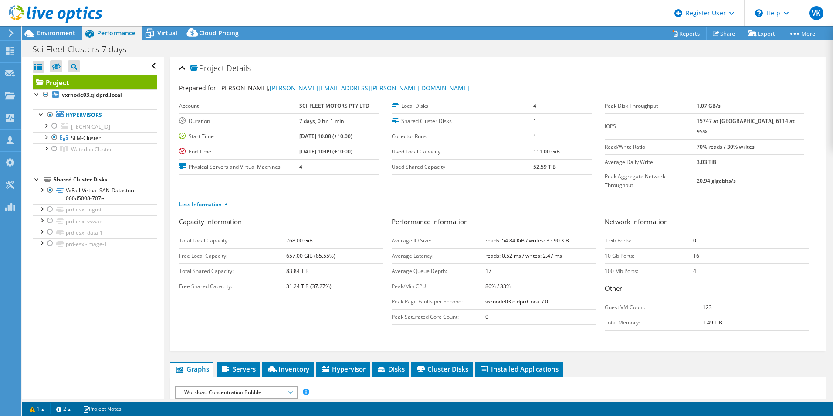
drag, startPoint x: 61, startPoint y: 35, endPoint x: 106, endPoint y: 44, distance: 45.7
click at [61, 35] on span "Environment" at bounding box center [56, 33] width 38 height 8
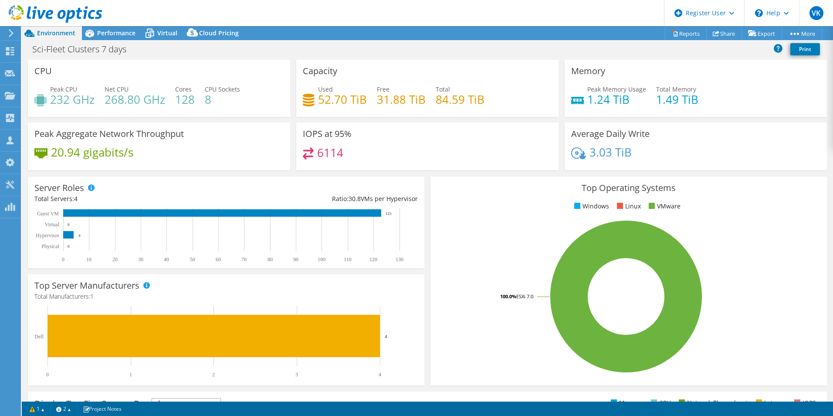
drag, startPoint x: 125, startPoint y: 31, endPoint x: 190, endPoint y: 47, distance: 66.7
click at [126, 31] on span "Performance" at bounding box center [116, 33] width 38 height 8
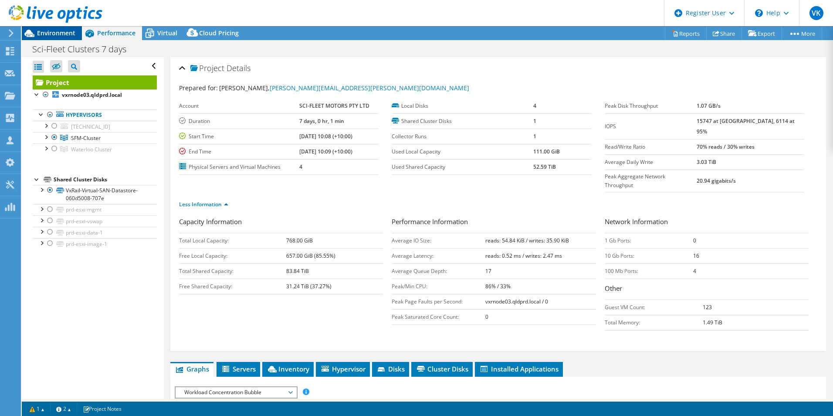
click at [56, 32] on span "Environment" at bounding box center [56, 33] width 38 height 8
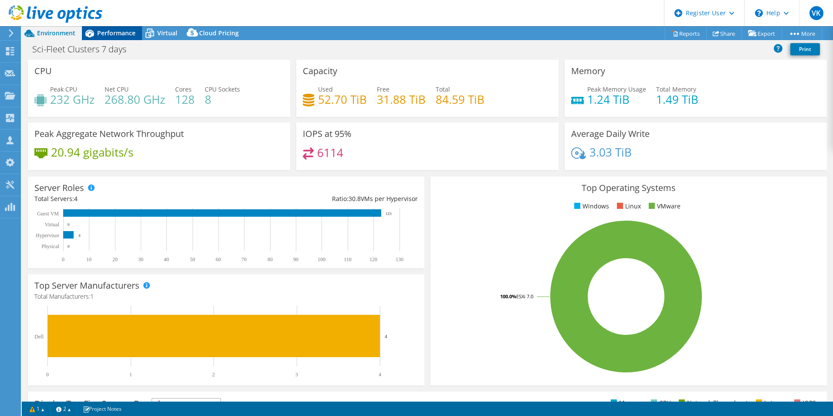
click at [109, 31] on span "Performance" at bounding box center [116, 33] width 38 height 8
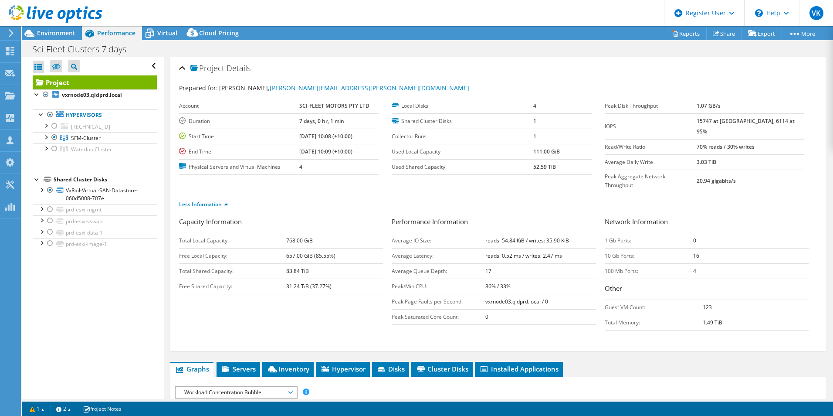
click at [65, 28] on div at bounding box center [51, 14] width 102 height 29
click at [68, 33] on span "Environment" at bounding box center [56, 33] width 38 height 8
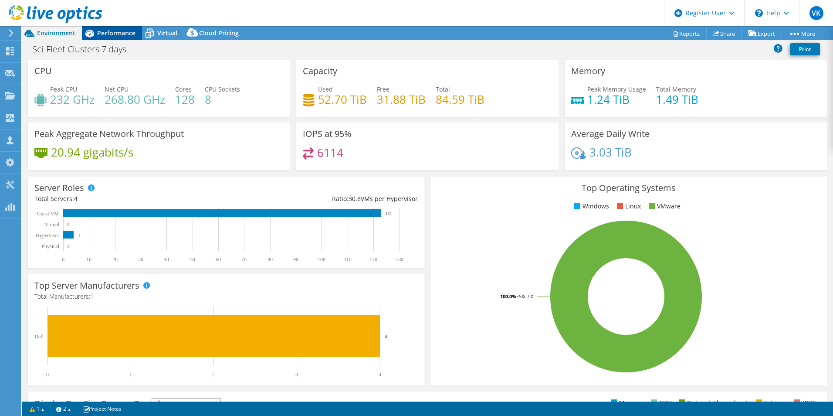
drag, startPoint x: 114, startPoint y: 39, endPoint x: 120, endPoint y: 37, distance: 6.3
click at [114, 38] on div "Performance" at bounding box center [112, 33] width 60 height 14
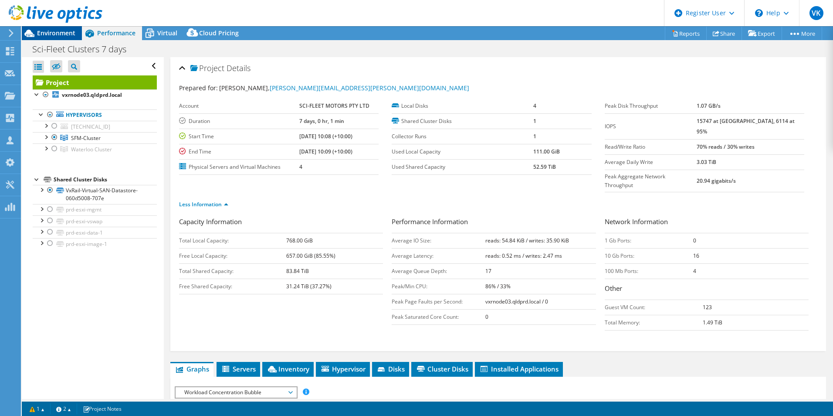
click at [51, 33] on span "Environment" at bounding box center [56, 33] width 38 height 8
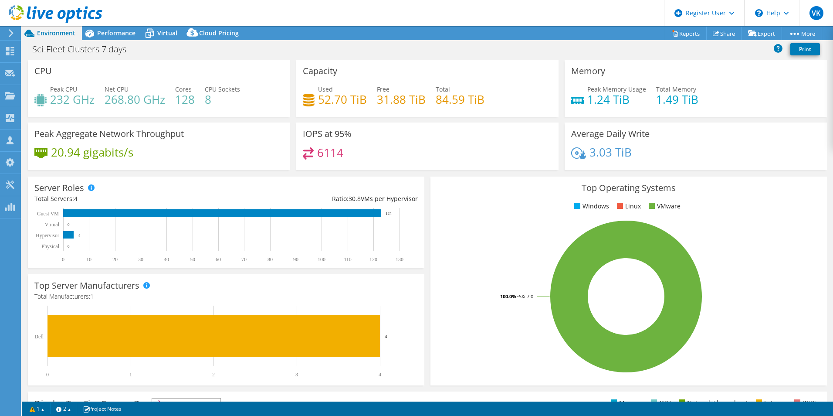
click at [470, 261] on rect at bounding box center [626, 296] width 379 height 153
click at [118, 38] on div "Performance" at bounding box center [112, 33] width 60 height 14
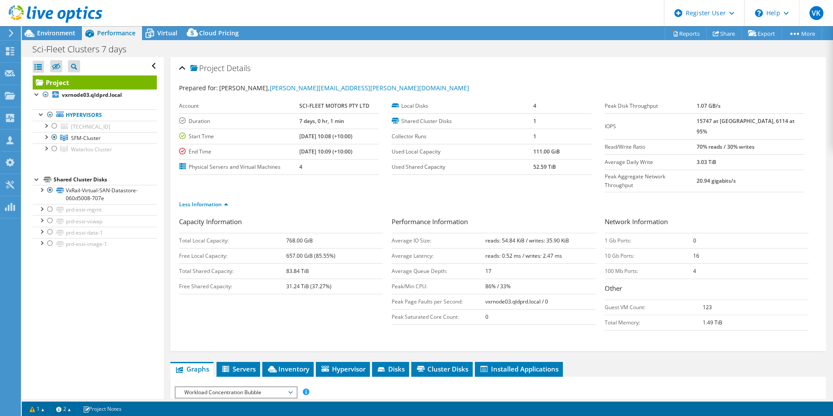
drag, startPoint x: 288, startPoint y: 354, endPoint x: 506, endPoint y: 322, distance: 219.9
click at [289, 364] on span "Inventory" at bounding box center [288, 368] width 43 height 9
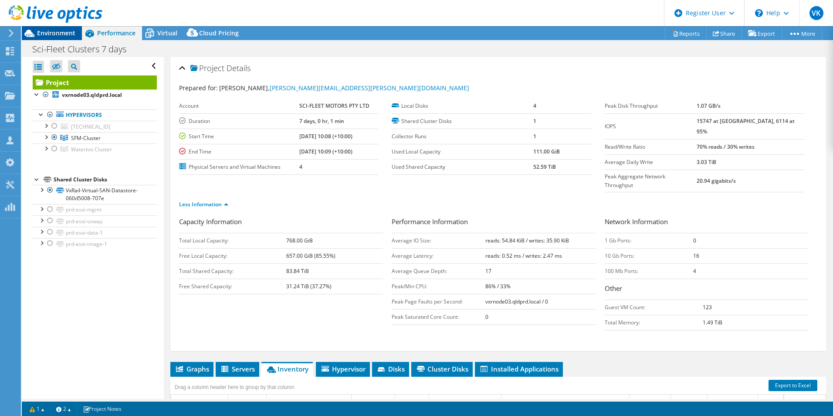
drag, startPoint x: 44, startPoint y: 30, endPoint x: 52, endPoint y: 35, distance: 9.9
click at [44, 30] on span "Environment" at bounding box center [56, 33] width 38 height 8
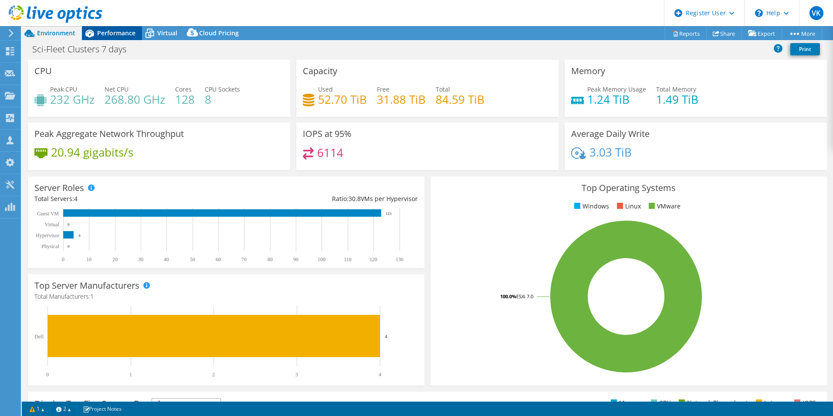
click at [112, 30] on span "Performance" at bounding box center [116, 33] width 38 height 8
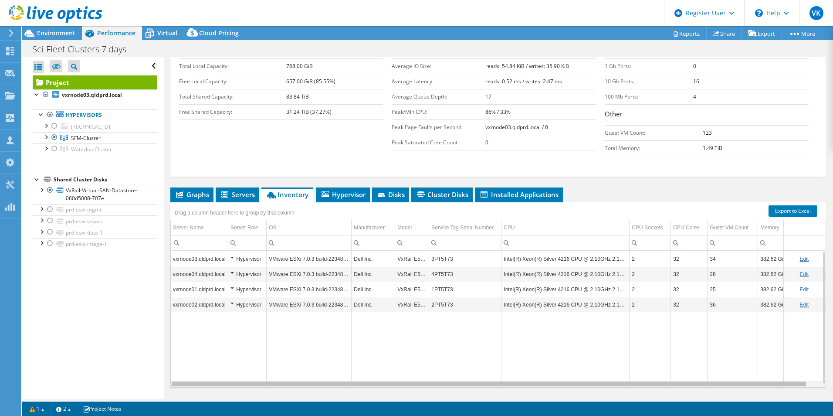
scroll to position [0, 13]
drag, startPoint x: 488, startPoint y: 368, endPoint x: 680, endPoint y: 349, distance: 193.2
click at [671, 352] on body "VK Dell User Vinay Kothamasi Vinay.Kothamasi@dell.com Dell My Profile Log Out \…" at bounding box center [416, 208] width 833 height 416
drag, startPoint x: 579, startPoint y: 368, endPoint x: 619, endPoint y: 367, distance: 40.1
click at [619, 367] on body "VK Dell User Vinay Kothamasi Vinay.Kothamasi@dell.com Dell My Profile Log Out \…" at bounding box center [416, 208] width 833 height 416
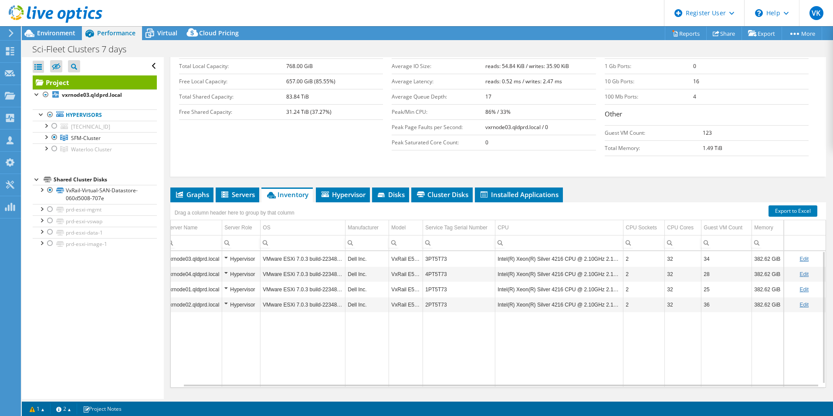
click at [432, 251] on td "3PT5T73" at bounding box center [459, 258] width 72 height 15
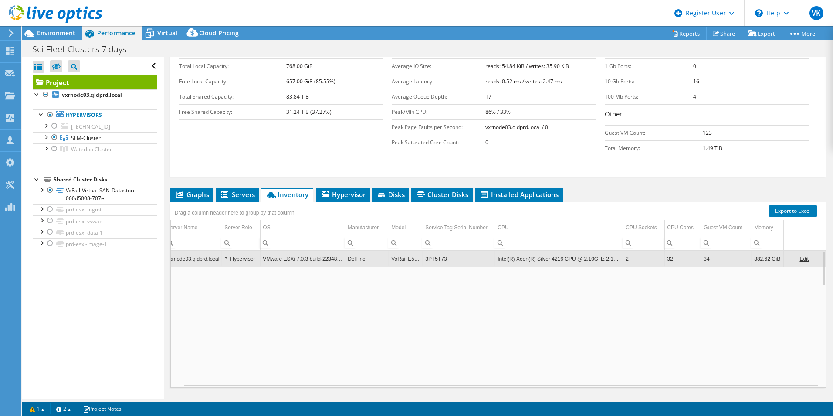
click at [434, 251] on td "3PT5T73" at bounding box center [459, 258] width 72 height 15
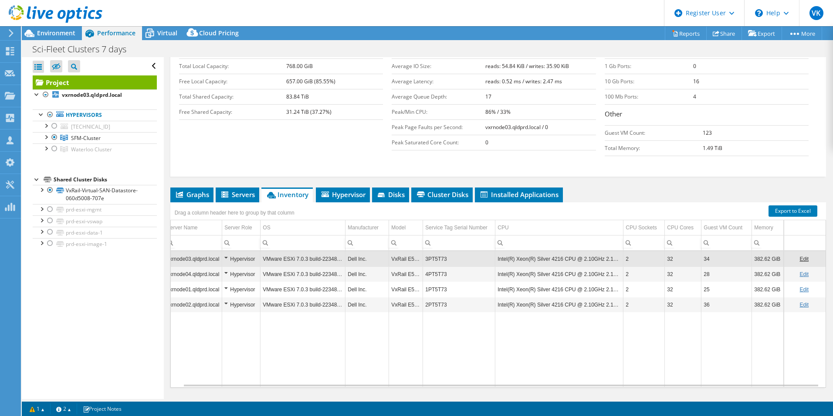
click at [687, 155] on div "Capacity Information Total Local Capacity: 768.00 GiB Free Local Capacity: 657.…" at bounding box center [498, 108] width 639 height 132
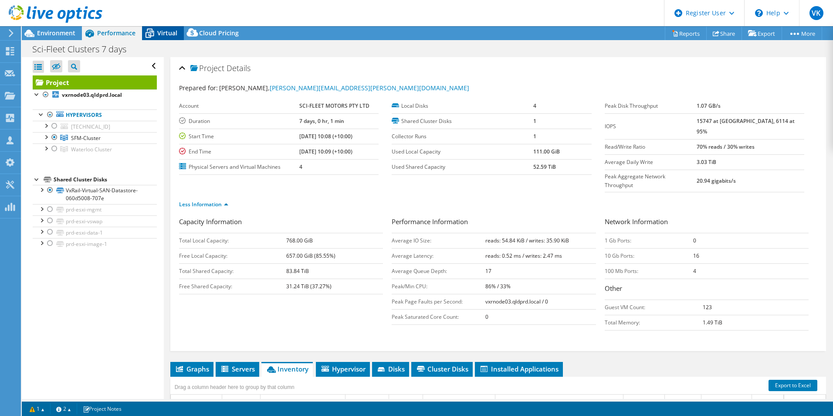
click at [166, 37] on div "Virtual" at bounding box center [163, 33] width 42 height 14
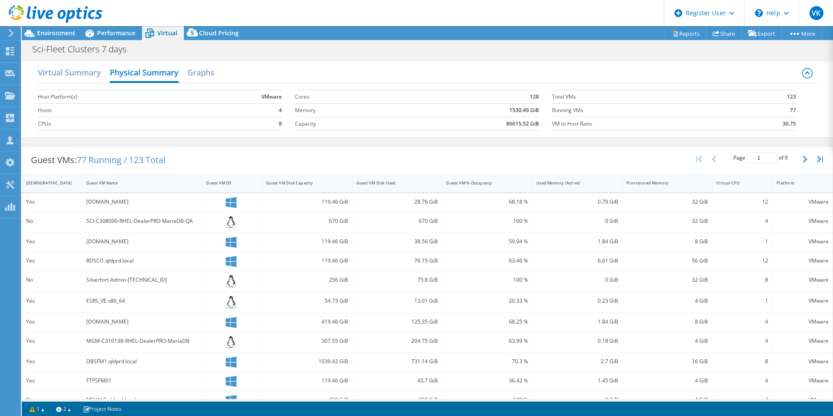
drag, startPoint x: 83, startPoint y: 75, endPoint x: 102, endPoint y: 82, distance: 20.2
click at [84, 75] on h2 "Virtual Summary" at bounding box center [69, 72] width 63 height 17
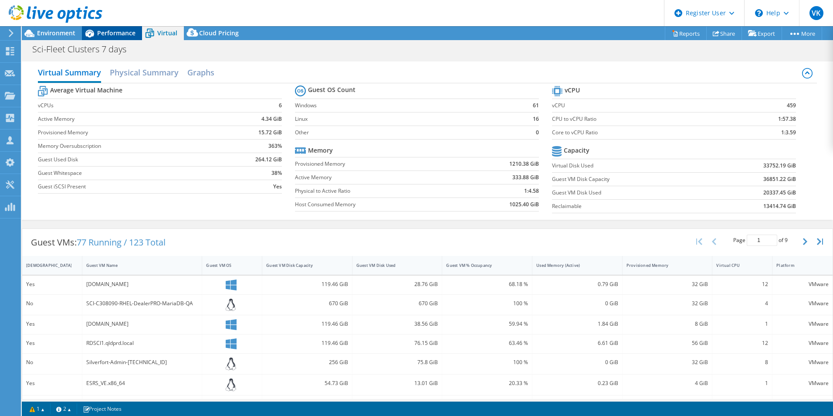
drag, startPoint x: 57, startPoint y: 31, endPoint x: 111, endPoint y: 32, distance: 53.6
click at [57, 31] on span "Environment" at bounding box center [56, 33] width 38 height 8
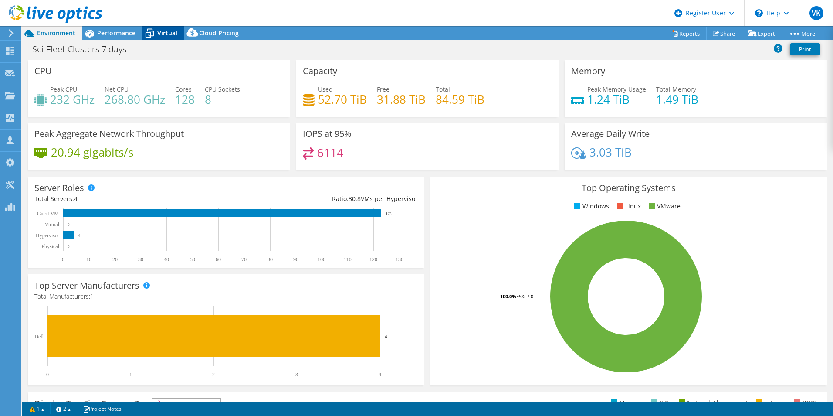
click at [173, 31] on span "Virtual" at bounding box center [167, 33] width 20 height 8
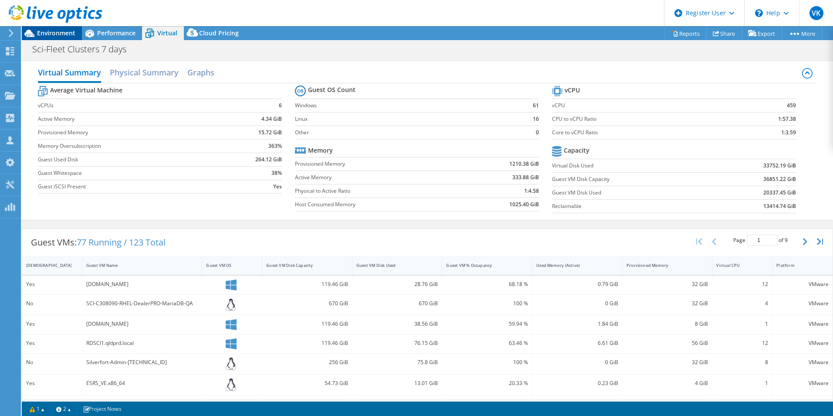
click at [65, 31] on span "Environment" at bounding box center [56, 33] width 38 height 8
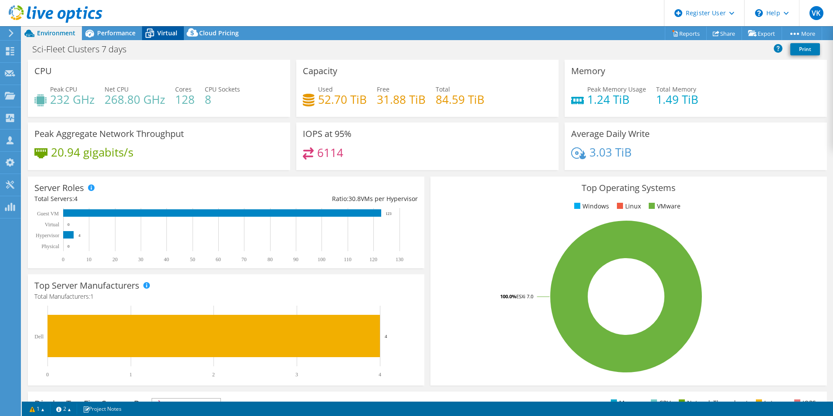
click at [162, 28] on div "Virtual" at bounding box center [163, 33] width 42 height 14
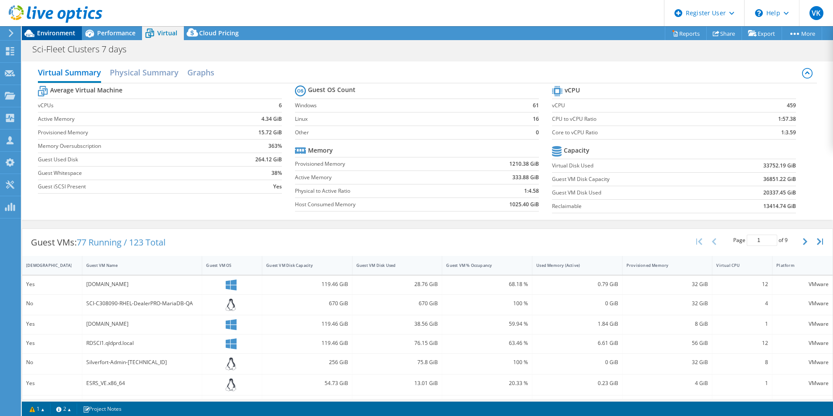
click at [55, 39] on div "Environment" at bounding box center [52, 33] width 60 height 14
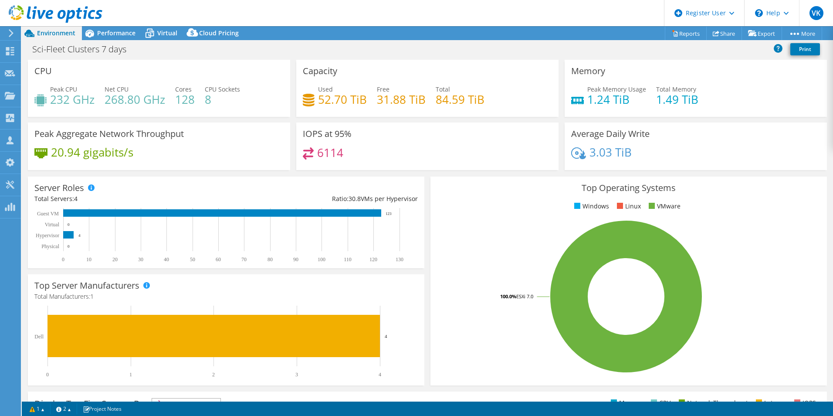
drag, startPoint x: 162, startPoint y: 33, endPoint x: 458, endPoint y: 159, distance: 321.8
click at [163, 33] on span "Virtual" at bounding box center [167, 33] width 20 height 8
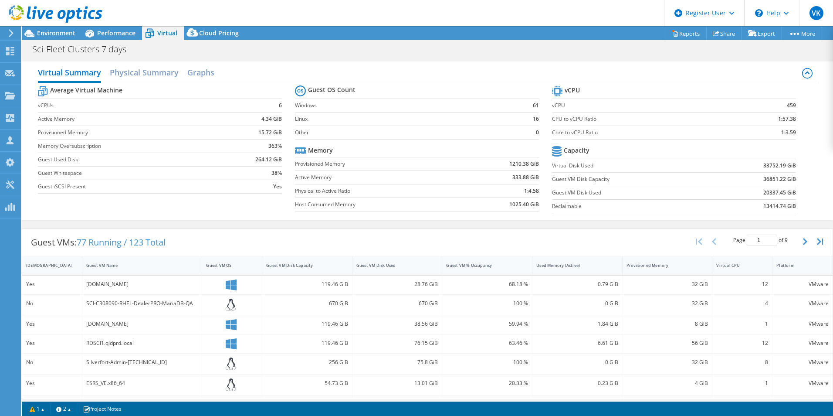
click at [664, 119] on label "CPU to vCPU Ratio" at bounding box center [642, 119] width 180 height 9
click at [53, 35] on span "Environment" at bounding box center [56, 33] width 38 height 8
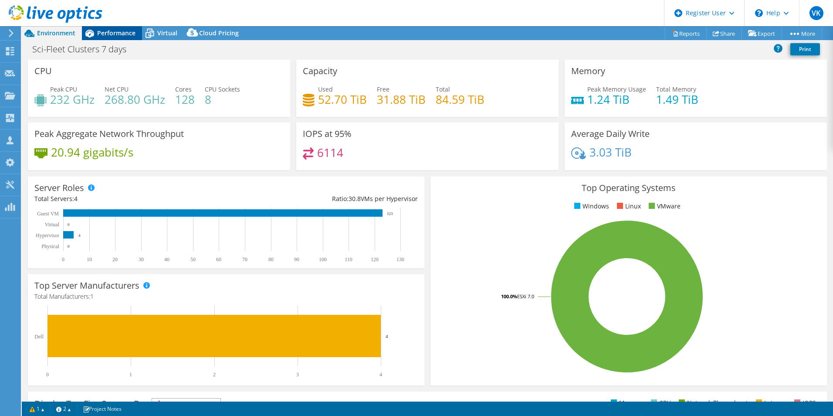
click at [115, 33] on span "Performance" at bounding box center [116, 33] width 38 height 8
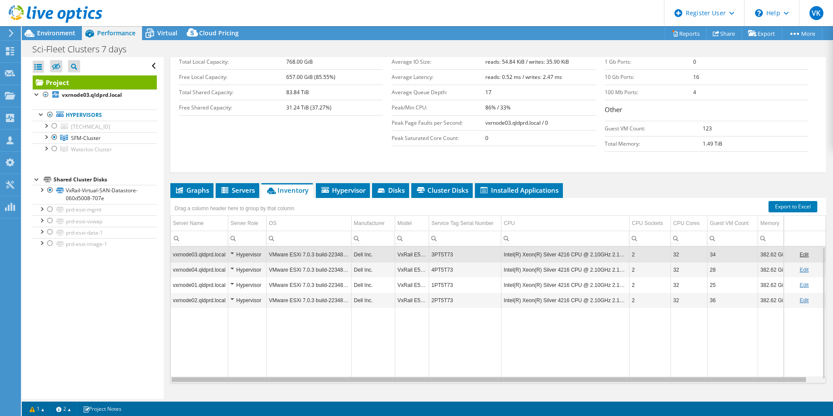
drag, startPoint x: 346, startPoint y: 363, endPoint x: 221, endPoint y: 360, distance: 124.2
click at [221, 360] on body "VK Dell User Vinay Kothamasi Vinay.Kothamasi@dell.com Dell My Profile Log Out \…" at bounding box center [416, 208] width 833 height 416
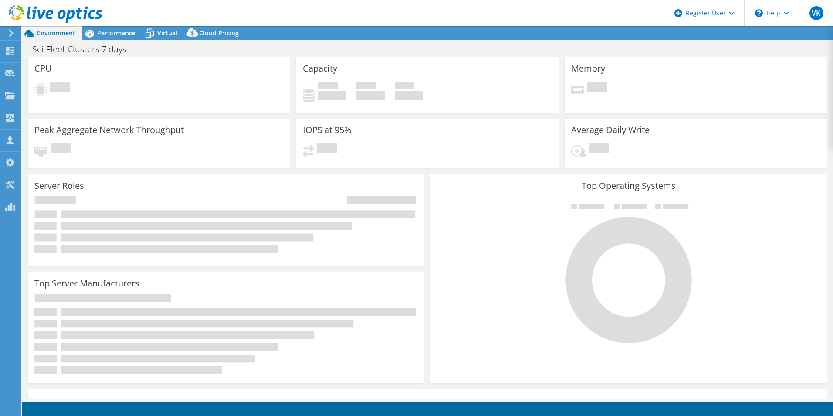
select select "[GEOGRAPHIC_DATA]"
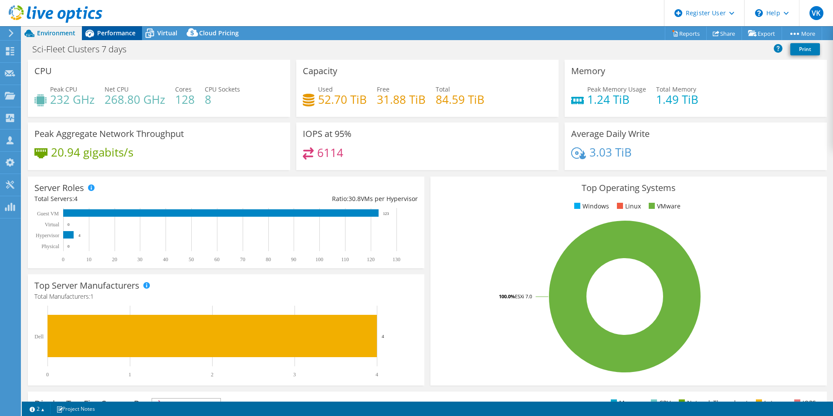
click at [120, 30] on span "Performance" at bounding box center [116, 33] width 38 height 8
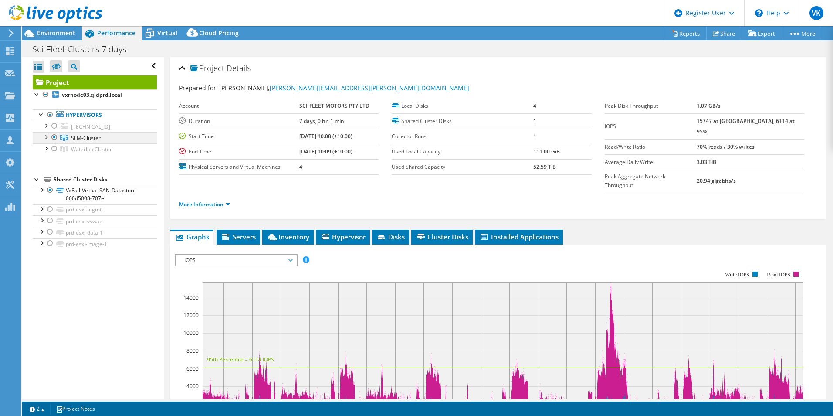
click at [55, 139] on div at bounding box center [54, 137] width 9 height 10
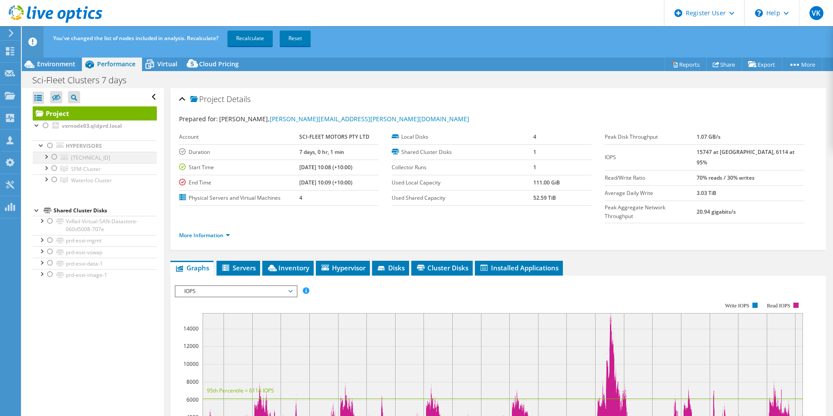
click at [56, 158] on div at bounding box center [54, 157] width 9 height 10
click at [55, 179] on div at bounding box center [54, 179] width 9 height 10
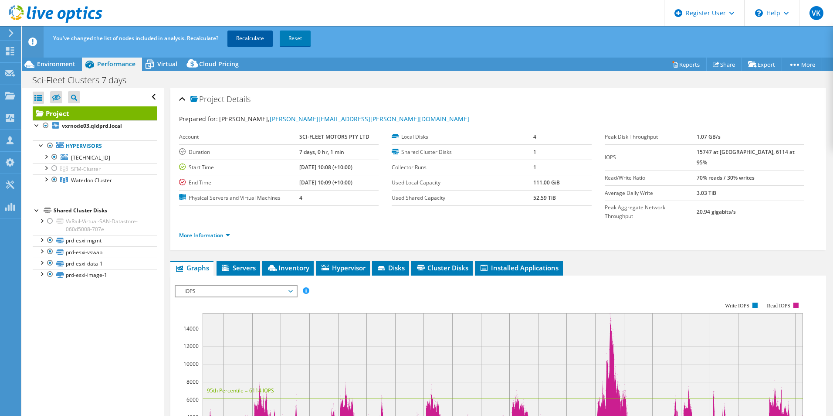
click at [252, 33] on link "Recalculate" at bounding box center [250, 39] width 45 height 16
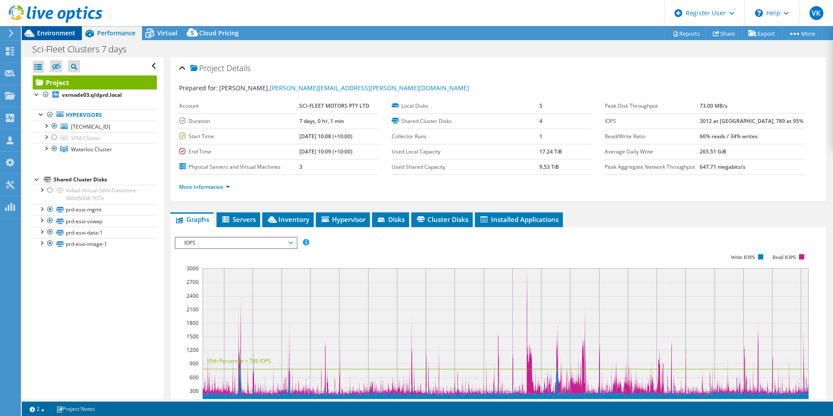
drag, startPoint x: 66, startPoint y: 31, endPoint x: 80, endPoint y: 32, distance: 14.0
click at [66, 31] on span "Environment" at bounding box center [56, 33] width 38 height 8
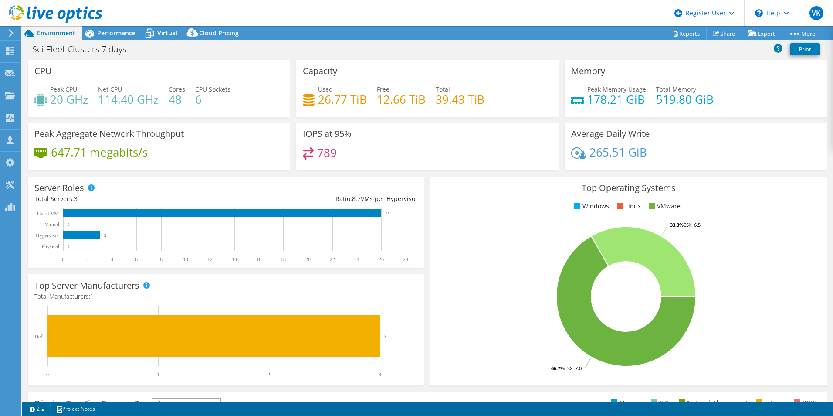
drag, startPoint x: 119, startPoint y: 31, endPoint x: 379, endPoint y: 164, distance: 291.8
click at [120, 31] on span "Performance" at bounding box center [116, 33] width 38 height 8
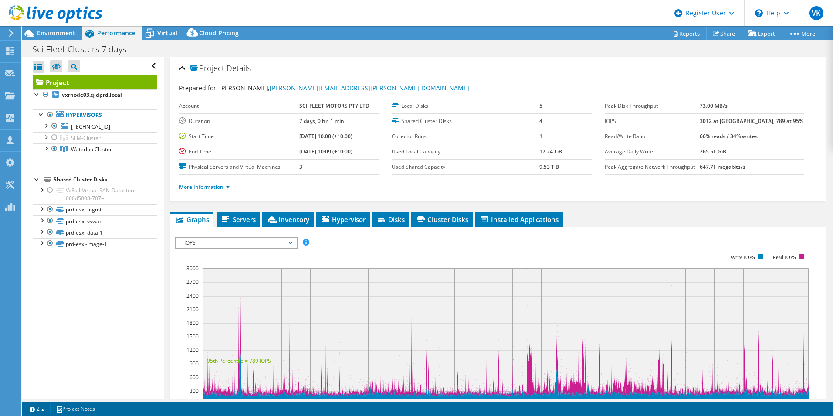
click at [646, 234] on div "IOPS Disk Throughput IO Size Latency Queue Depth CPU Percentage Memory Page Fau…" at bounding box center [498, 383] width 647 height 302
click at [281, 223] on span "Inventory" at bounding box center [288, 219] width 43 height 9
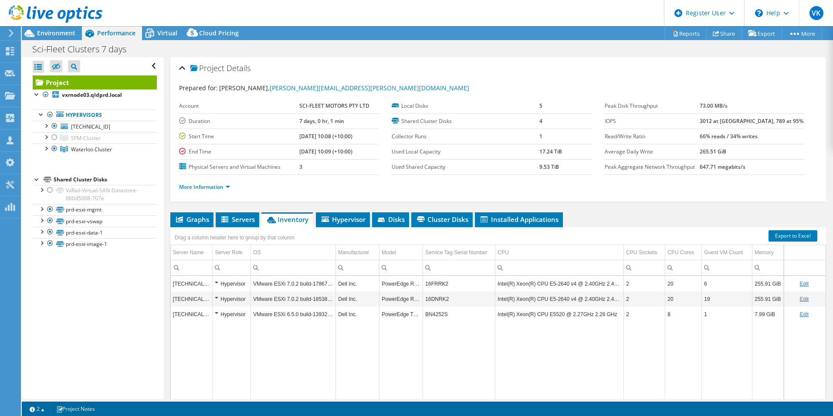
drag, startPoint x: 159, startPoint y: 31, endPoint x: 180, endPoint y: 40, distance: 22.8
click at [160, 31] on span "Virtual" at bounding box center [167, 33] width 20 height 8
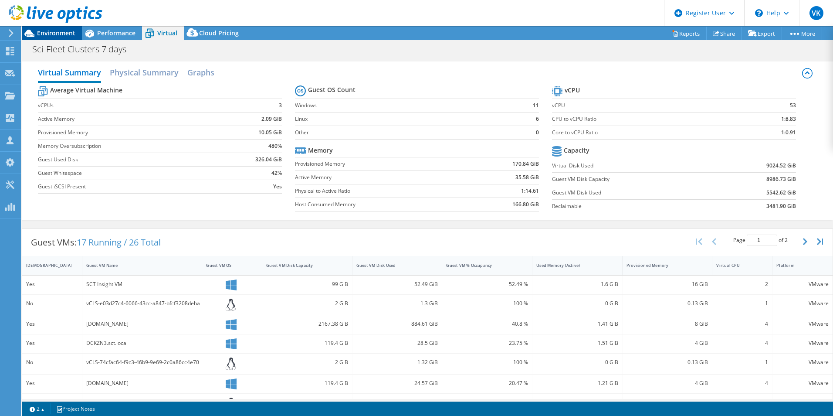
drag, startPoint x: 48, startPoint y: 36, endPoint x: 59, endPoint y: 36, distance: 10.9
click at [50, 36] on span "Environment" at bounding box center [56, 33] width 38 height 8
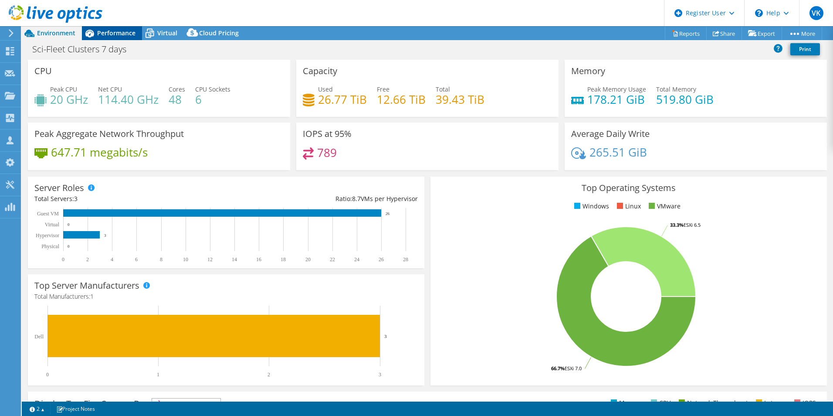
click at [115, 31] on span "Performance" at bounding box center [116, 33] width 38 height 8
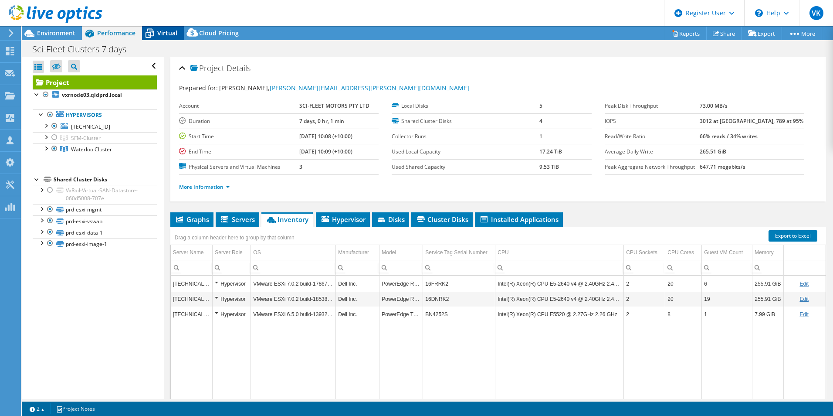
click at [160, 34] on span "Virtual" at bounding box center [167, 33] width 20 height 8
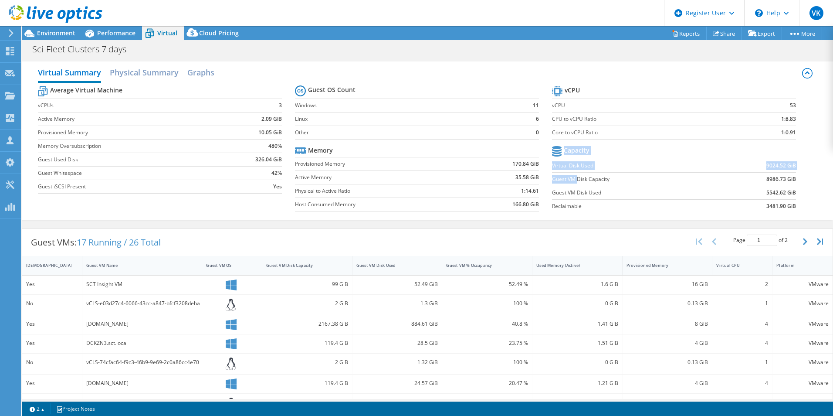
drag, startPoint x: 574, startPoint y: 180, endPoint x: 809, endPoint y: 180, distance: 234.9
click at [809, 180] on div "Average Virtual Machine vCPUs 3 Active Memory 2.09 GiB Provisioned Memory 10.05…" at bounding box center [427, 150] width 779 height 134
click at [650, 183] on td "Guest VM Disk Capacity" at bounding box center [634, 179] width 165 height 14
drag, startPoint x: 157, startPoint y: 73, endPoint x: 191, endPoint y: 73, distance: 34.0
click at [160, 73] on h2 "Physical Summary" at bounding box center [144, 72] width 69 height 17
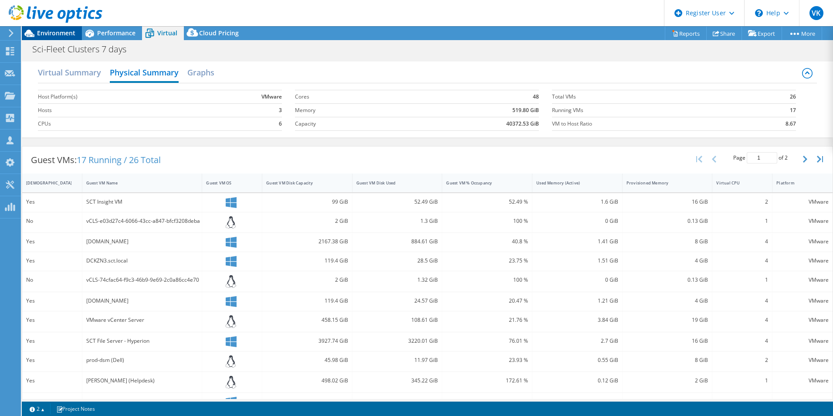
click at [57, 34] on span "Environment" at bounding box center [56, 33] width 38 height 8
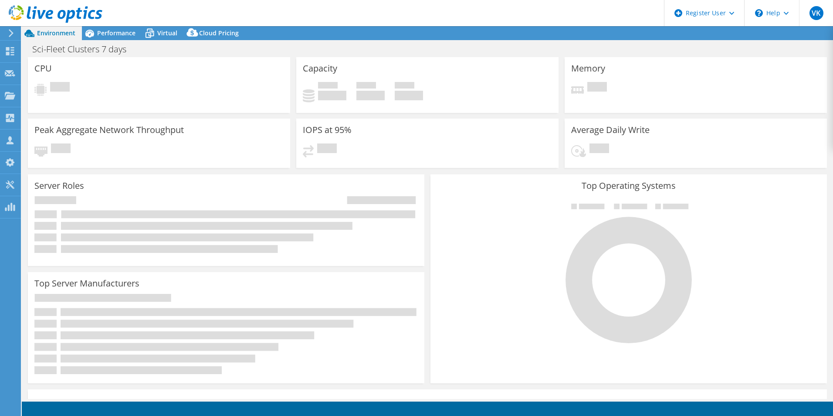
select select "[GEOGRAPHIC_DATA]"
select select "USD"
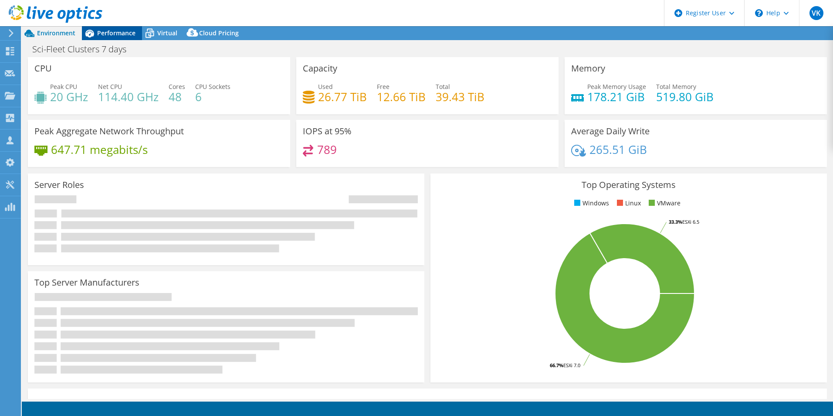
click at [112, 33] on span "Performance" at bounding box center [116, 33] width 38 height 8
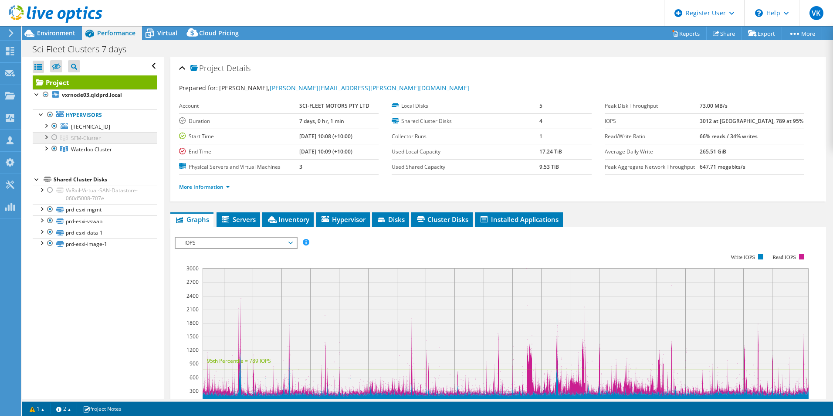
click at [59, 140] on link "SFM-Cluster" at bounding box center [95, 137] width 124 height 11
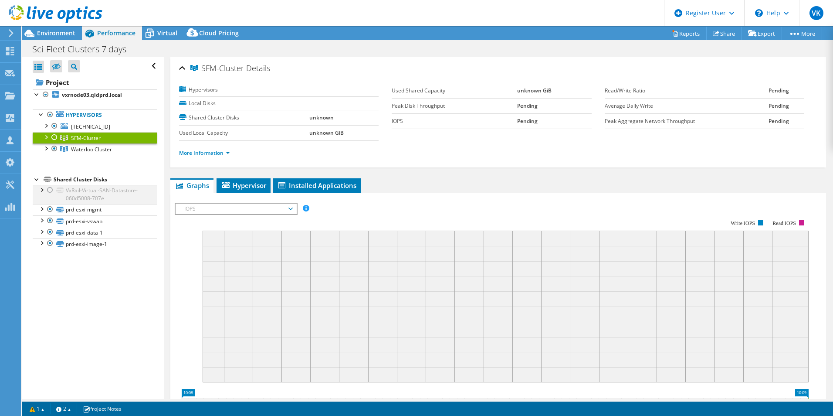
click at [48, 190] on div at bounding box center [50, 190] width 9 height 10
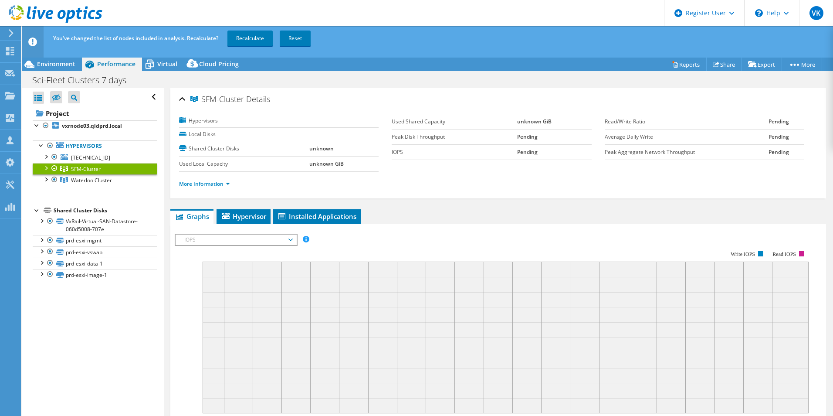
drag, startPoint x: 44, startPoint y: 168, endPoint x: 90, endPoint y: 189, distance: 51.3
click at [46, 168] on div at bounding box center [45, 167] width 9 height 9
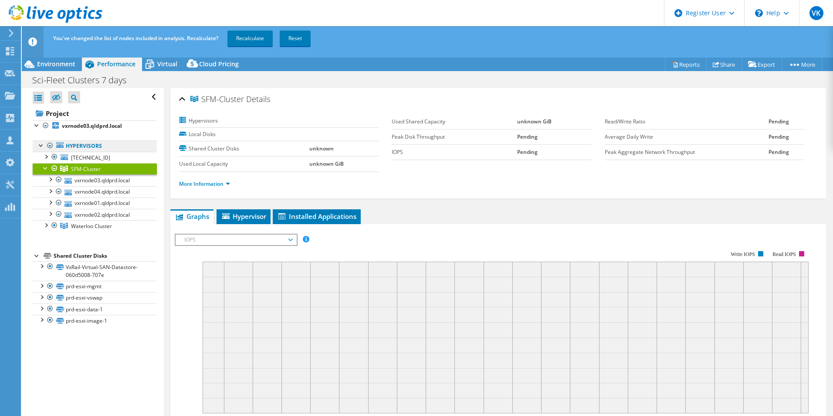
click at [39, 151] on link "Hypervisors" at bounding box center [95, 145] width 124 height 11
click at [246, 37] on link "Recalculate" at bounding box center [250, 39] width 45 height 16
drag, startPoint x: 44, startPoint y: 225, endPoint x: 244, endPoint y: 276, distance: 205.6
click at [49, 225] on div at bounding box center [45, 224] width 9 height 9
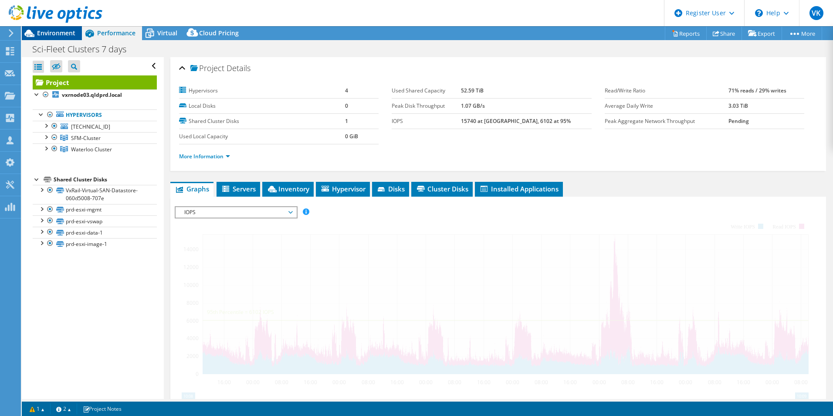
drag, startPoint x: 41, startPoint y: 31, endPoint x: 49, endPoint y: 31, distance: 8.3
click at [43, 31] on span "Environment" at bounding box center [56, 33] width 38 height 8
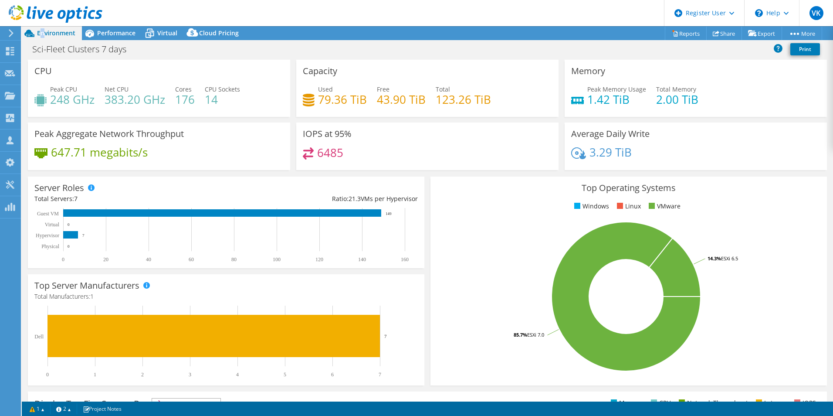
click at [484, 267] on rect at bounding box center [626, 296] width 379 height 153
click at [688, 32] on link "Reports" at bounding box center [686, 34] width 42 height 14
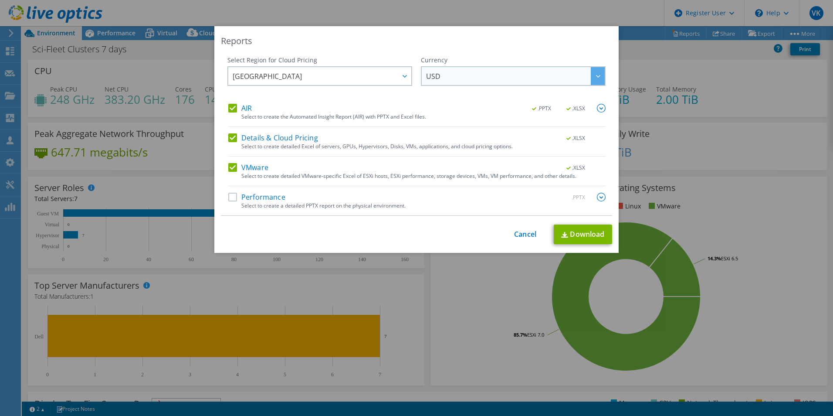
click at [486, 82] on span "USD" at bounding box center [515, 76] width 179 height 18
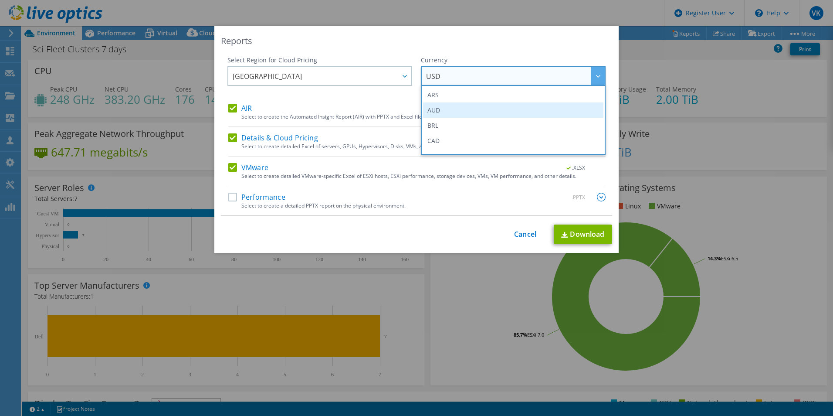
click at [462, 116] on li "AUD" at bounding box center [513, 109] width 180 height 15
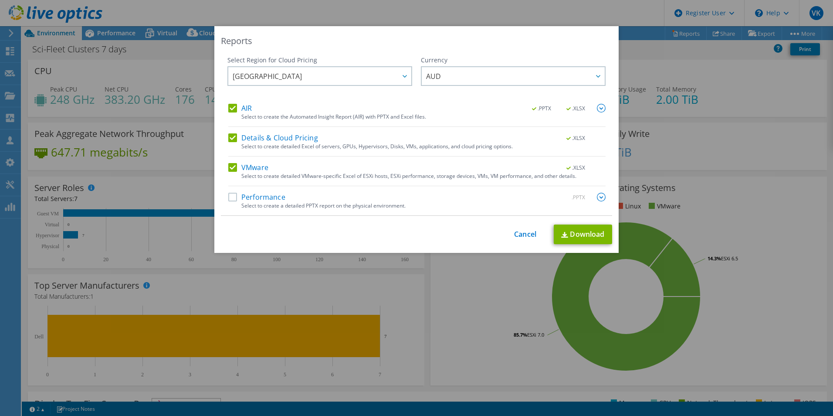
drag, startPoint x: 228, startPoint y: 196, endPoint x: 601, endPoint y: 193, distance: 373.1
click at [231, 196] on label "Performance" at bounding box center [256, 197] width 57 height 9
click at [0, 0] on input "Performance" at bounding box center [0, 0] width 0 height 0
click at [598, 197] on img at bounding box center [601, 197] width 9 height 9
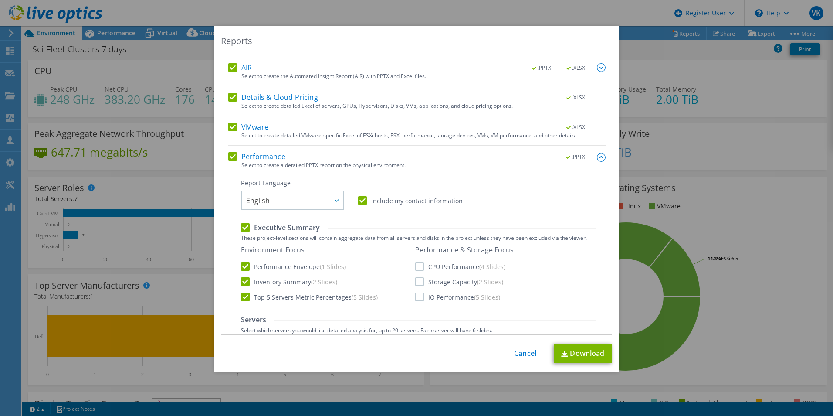
scroll to position [87, 0]
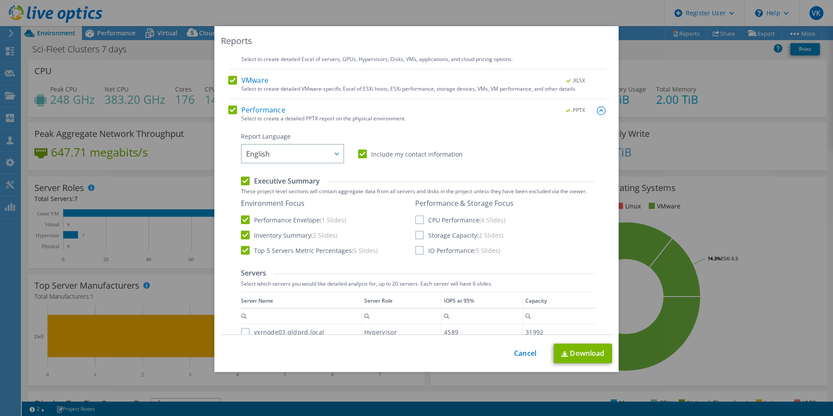
click at [452, 220] on label "CPU Performance (4 Slides)" at bounding box center [460, 219] width 90 height 9
click at [0, 0] on input "CPU Performance (4 Slides)" at bounding box center [0, 0] width 0 height 0
drag, startPoint x: 445, startPoint y: 230, endPoint x: 444, endPoint y: 241, distance: 11.4
click at [445, 231] on div "Performance & Storage Focus CPU Performance (4 Slides) Storage Capacity (2 Slid…" at bounding box center [464, 227] width 98 height 56
click at [443, 252] on label "IO Performance (5 Slides)" at bounding box center [457, 250] width 85 height 9
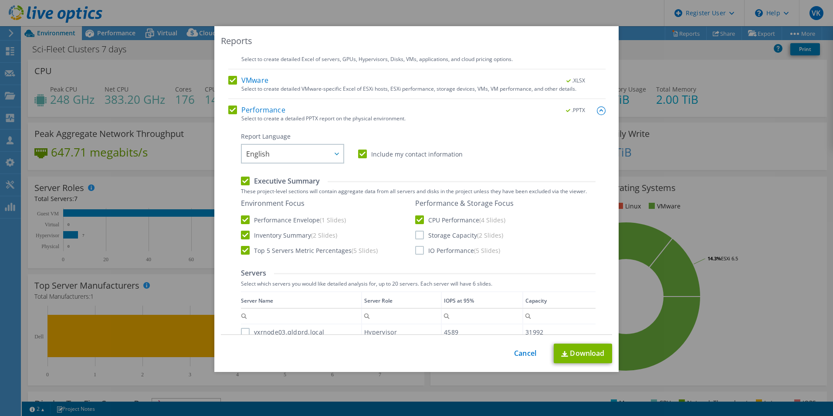
click at [0, 0] on input "IO Performance (5 Slides)" at bounding box center [0, 0] width 0 height 0
click at [449, 236] on label "Storage Capacity (2 Slides)" at bounding box center [459, 235] width 88 height 9
click at [0, 0] on input "Storage Capacity (2 Slides)" at bounding box center [0, 0] width 0 height 0
click at [580, 350] on link "Download" at bounding box center [583, 353] width 58 height 20
drag, startPoint x: 524, startPoint y: 351, endPoint x: 435, endPoint y: 285, distance: 110.5
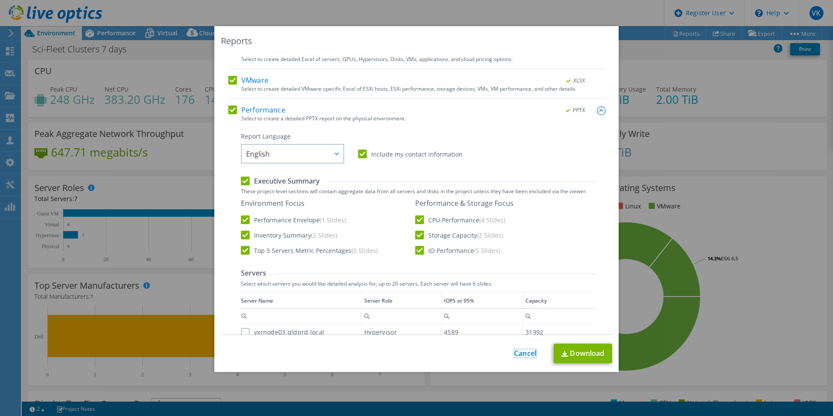
click at [524, 351] on link "Cancel" at bounding box center [525, 353] width 22 height 8
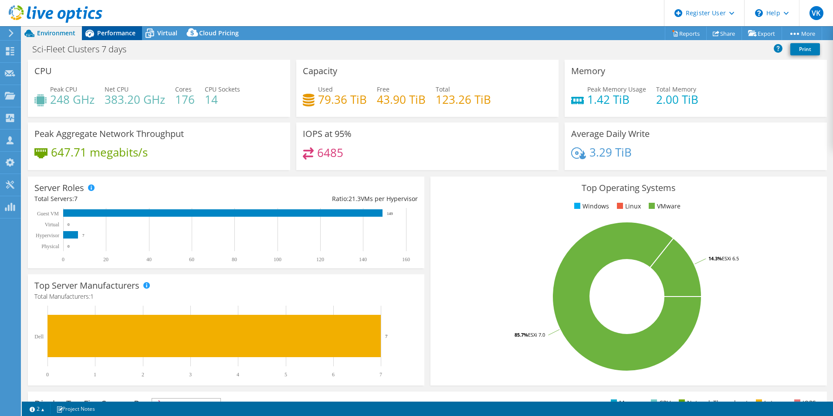
drag, startPoint x: 111, startPoint y: 34, endPoint x: 126, endPoint y: 38, distance: 16.3
click at [112, 34] on span "Performance" at bounding box center [116, 33] width 38 height 8
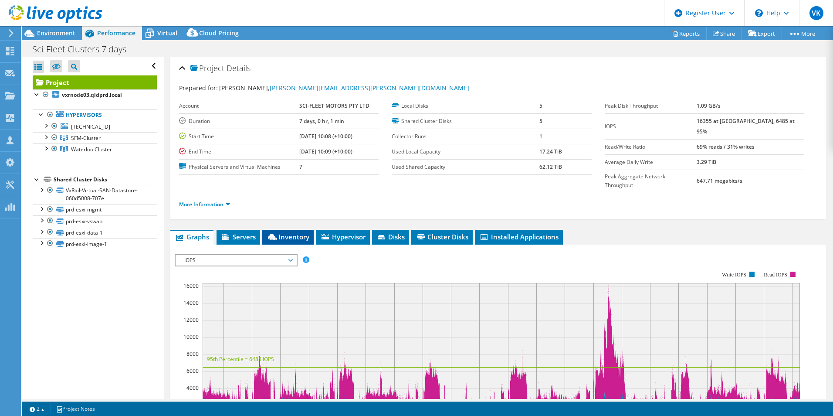
drag, startPoint x: 271, startPoint y: 219, endPoint x: 279, endPoint y: 219, distance: 8.3
click at [272, 234] on icon at bounding box center [272, 237] width 9 height 7
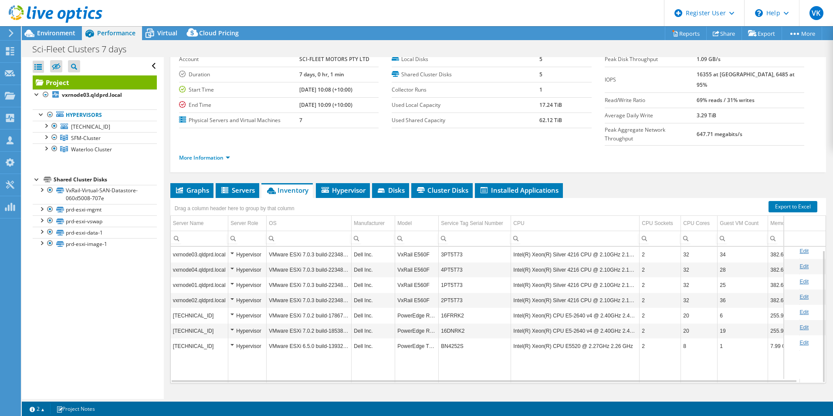
scroll to position [3, 0]
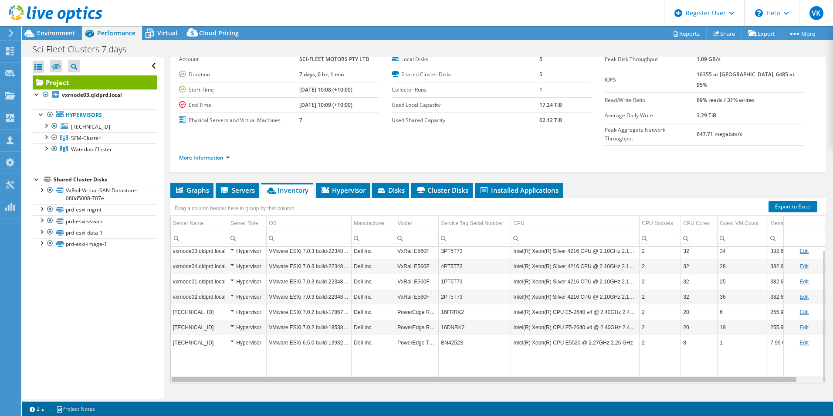
drag, startPoint x: 366, startPoint y: 363, endPoint x: 252, endPoint y: 359, distance: 113.4
click at [252, 359] on body "VK Dell User Vinay Kothamasi Vinay.Kothamasi@dell.com Dell My Profile Log Out \…" at bounding box center [416, 208] width 833 height 416
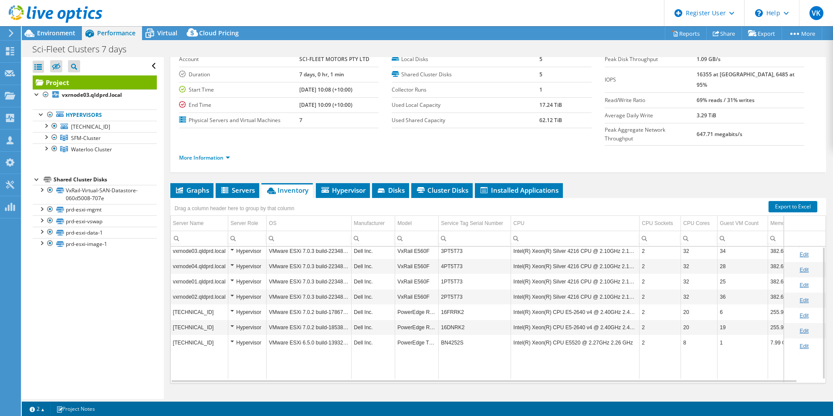
scroll to position [0, 0]
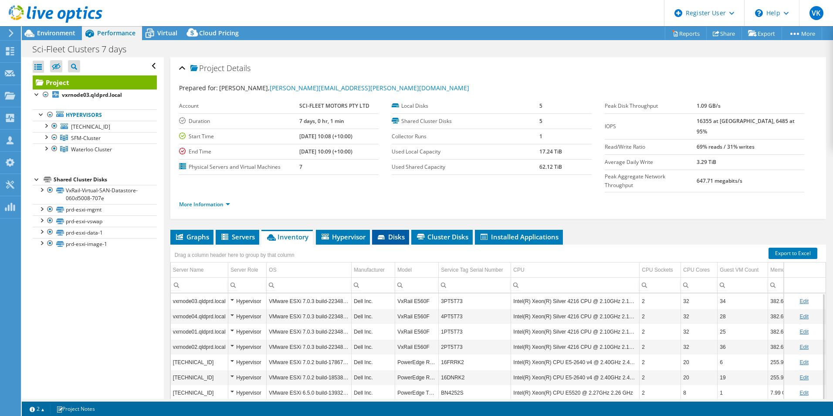
drag, startPoint x: 189, startPoint y: 223, endPoint x: 390, endPoint y: 219, distance: 201.0
click at [189, 232] on span "Graphs" at bounding box center [192, 236] width 34 height 9
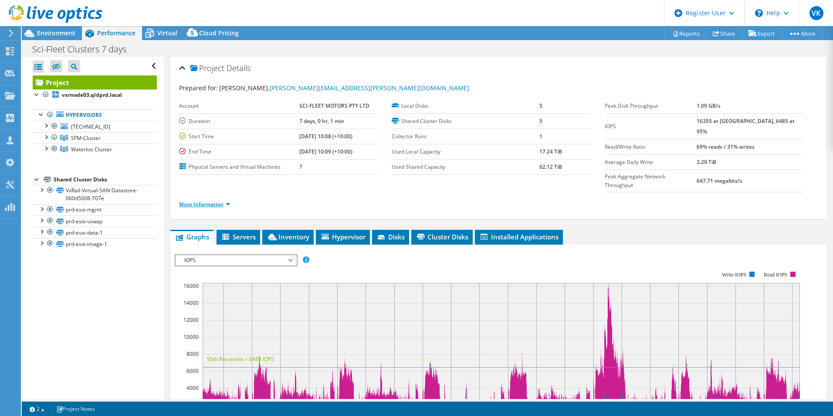
click at [211, 200] on link "More Information" at bounding box center [204, 203] width 51 height 7
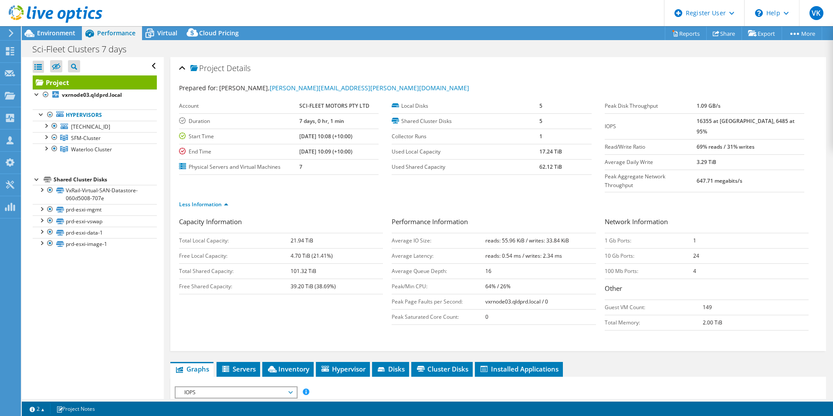
drag, startPoint x: 61, startPoint y: 35, endPoint x: 280, endPoint y: 143, distance: 244.8
click at [61, 35] on span "Environment" at bounding box center [56, 33] width 38 height 8
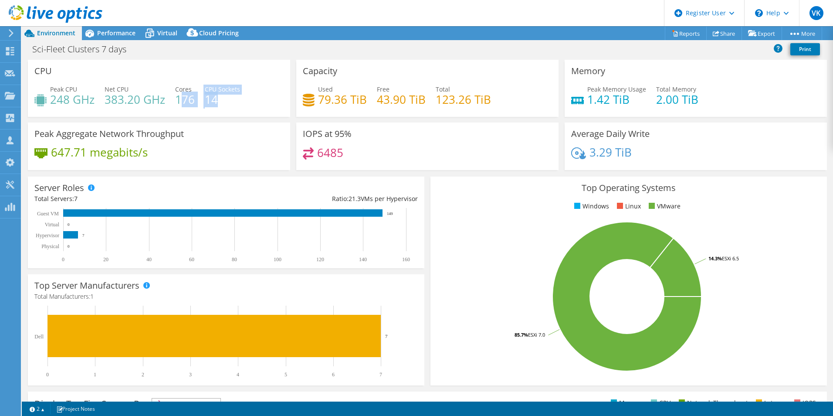
drag, startPoint x: 180, startPoint y: 100, endPoint x: 233, endPoint y: 100, distance: 52.7
click at [233, 100] on div "Peak CPU 248 GHz Net CPU 383.20 GHz Cores 176 CPU Sockets 14" at bounding box center [158, 99] width 249 height 28
drag, startPoint x: 233, startPoint y: 100, endPoint x: 186, endPoint y: 103, distance: 46.7
click at [185, 103] on h4 "176" at bounding box center [185, 100] width 20 height 10
drag, startPoint x: 180, startPoint y: 101, endPoint x: 211, endPoint y: 98, distance: 31.5
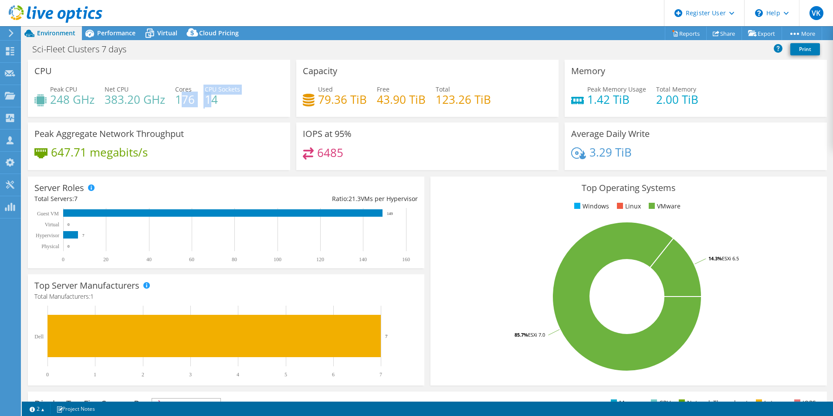
click at [211, 98] on div "Peak CPU 248 GHz Net CPU 383.20 GHz Cores 176 CPU Sockets 14" at bounding box center [158, 99] width 249 height 28
click at [495, 187] on h3 "Top Operating Systems" at bounding box center [629, 188] width 384 height 10
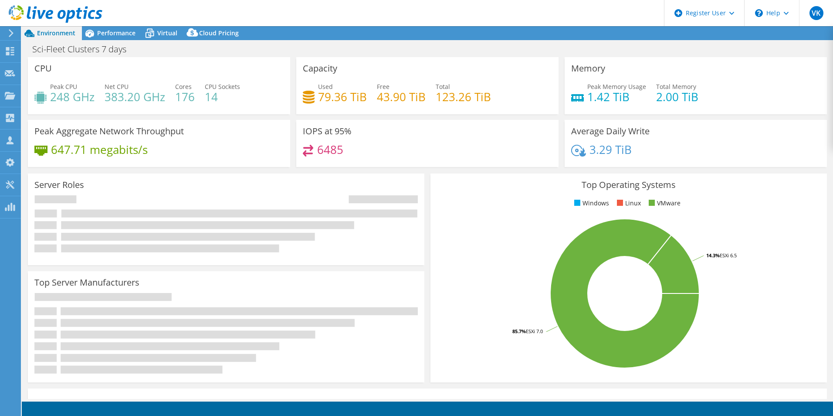
select select "[GEOGRAPHIC_DATA]"
select select "AUD"
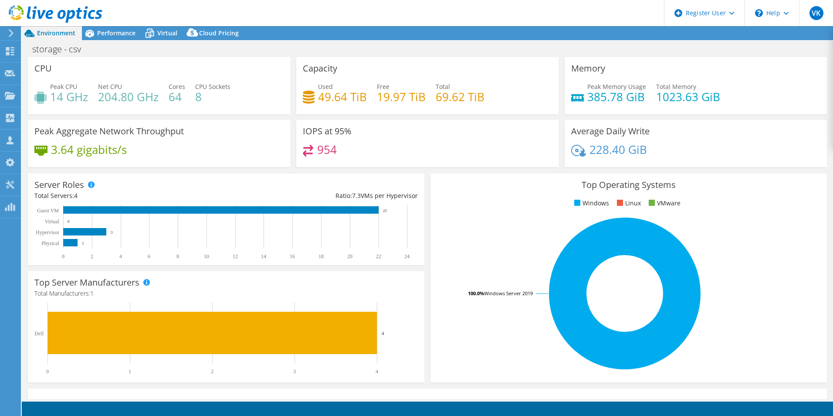
select select "USD"
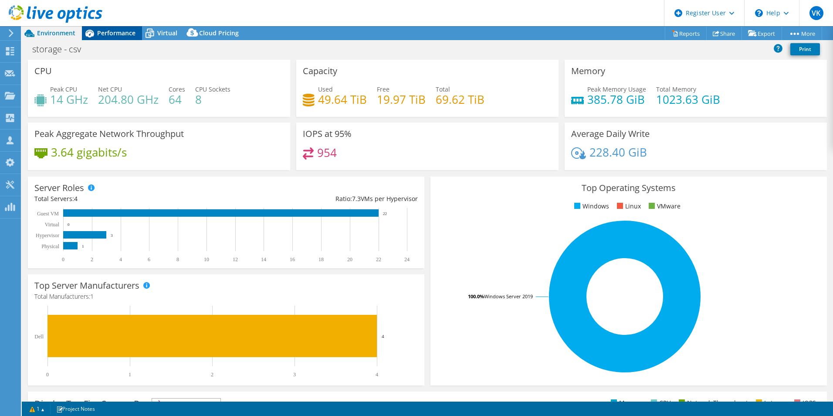
drag, startPoint x: 109, startPoint y: 35, endPoint x: 122, endPoint y: 39, distance: 13.7
click at [110, 35] on span "Performance" at bounding box center [116, 33] width 38 height 8
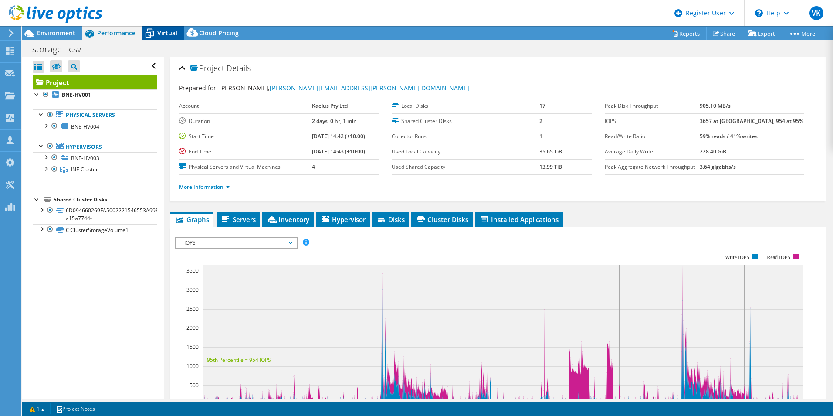
click at [171, 30] on span "Virtual" at bounding box center [167, 33] width 20 height 8
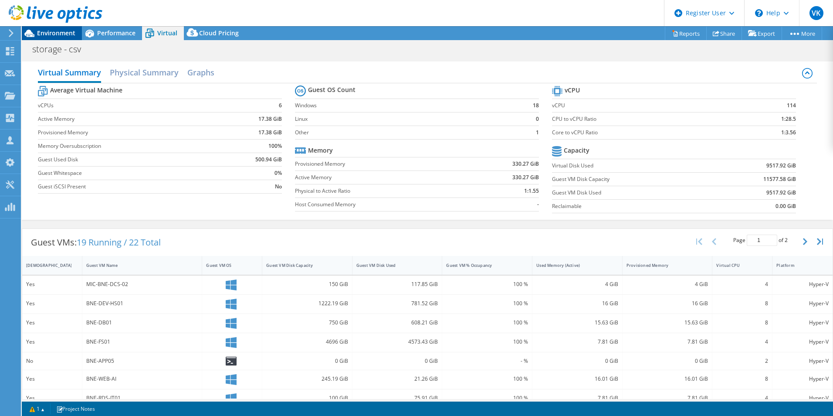
drag, startPoint x: 49, startPoint y: 34, endPoint x: 415, endPoint y: 171, distance: 390.8
click at [49, 34] on span "Environment" at bounding box center [56, 33] width 38 height 8
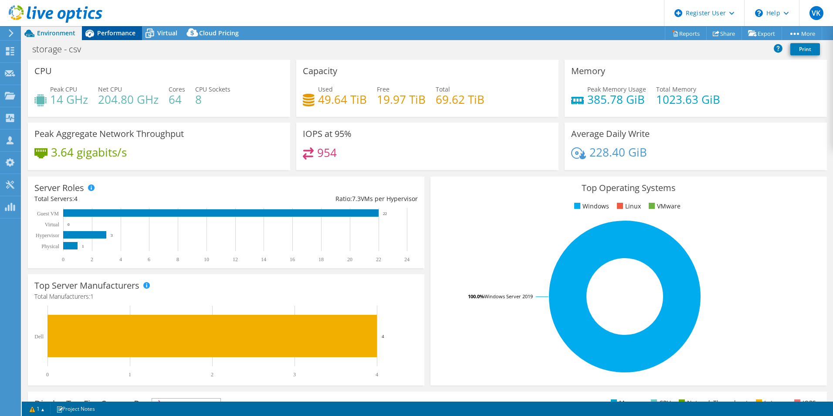
click at [116, 31] on span "Performance" at bounding box center [116, 33] width 38 height 8
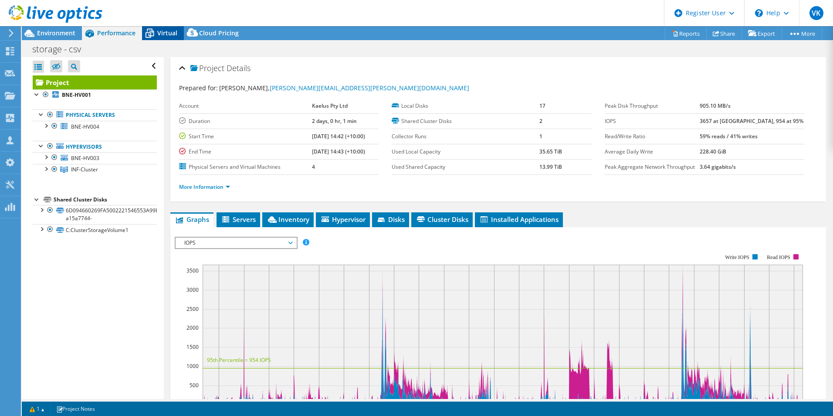
click at [153, 33] on icon at bounding box center [150, 34] width 9 height 7
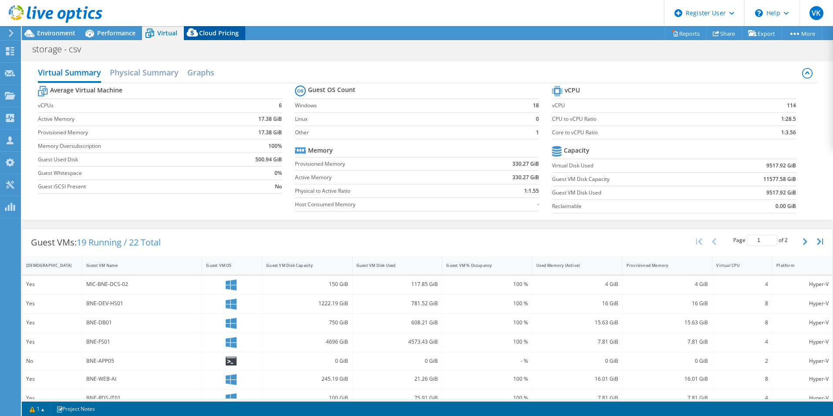
click at [194, 32] on icon at bounding box center [192, 32] width 11 height 8
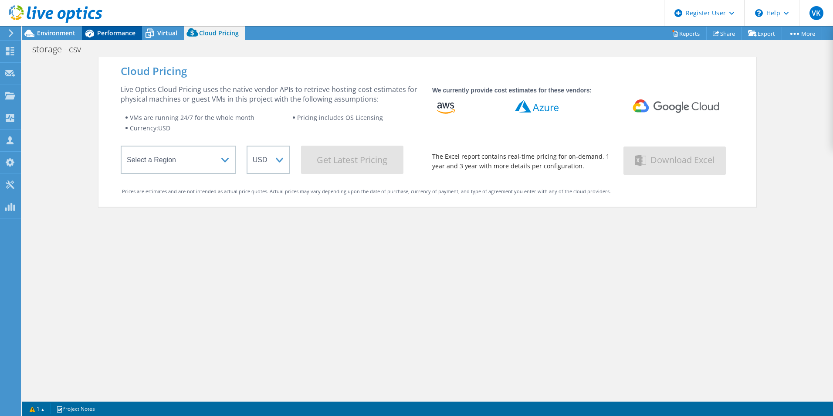
click at [128, 34] on span "Performance" at bounding box center [116, 33] width 38 height 8
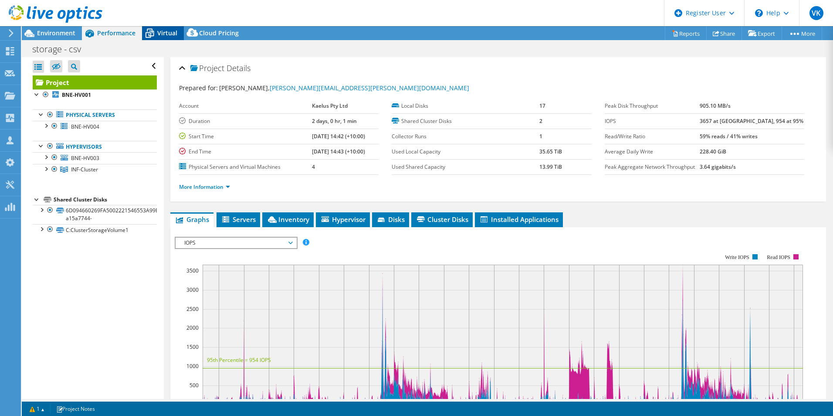
click at [165, 38] on div "Virtual" at bounding box center [163, 33] width 42 height 14
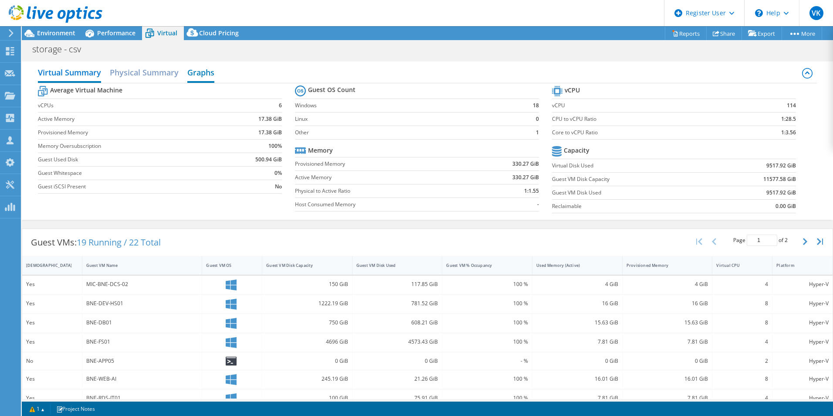
drag, startPoint x: 170, startPoint y: 70, endPoint x: 192, endPoint y: 78, distance: 23.7
click at [173, 71] on h2 "Physical Summary" at bounding box center [144, 72] width 69 height 17
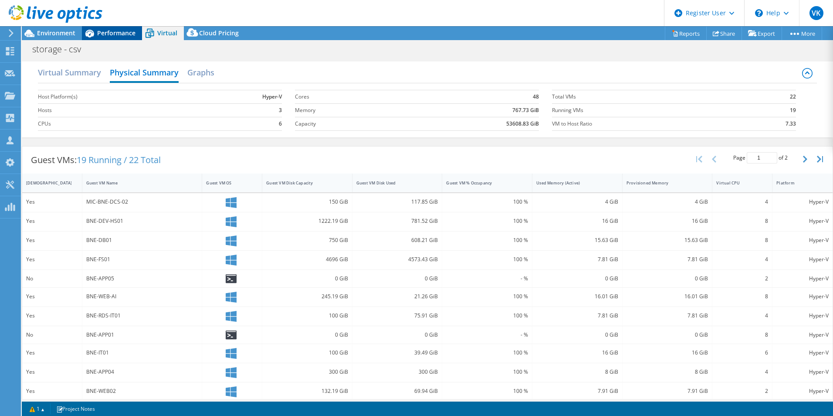
click at [111, 32] on span "Performance" at bounding box center [116, 33] width 38 height 8
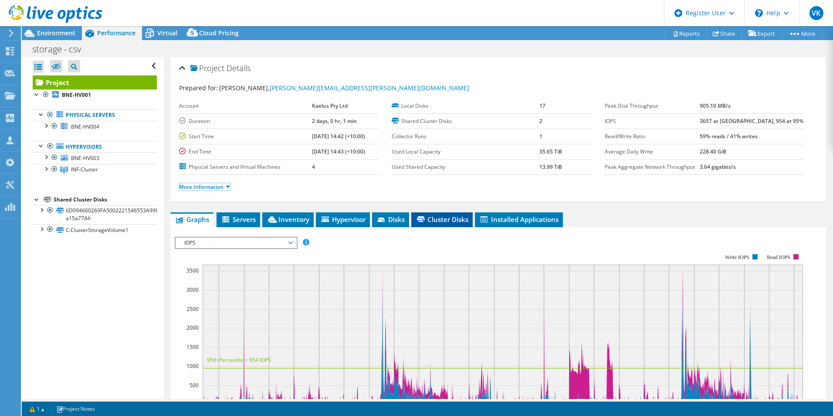
drag, startPoint x: 207, startPoint y: 189, endPoint x: 465, endPoint y: 218, distance: 259.2
click at [208, 189] on link "More Information" at bounding box center [204, 186] width 51 height 7
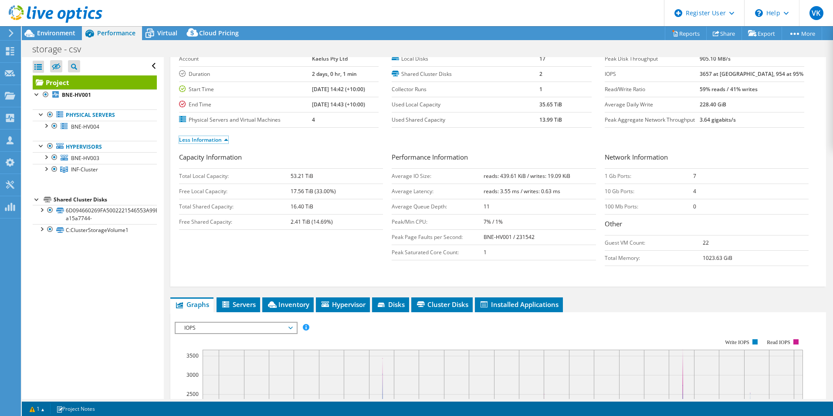
scroll to position [87, 0]
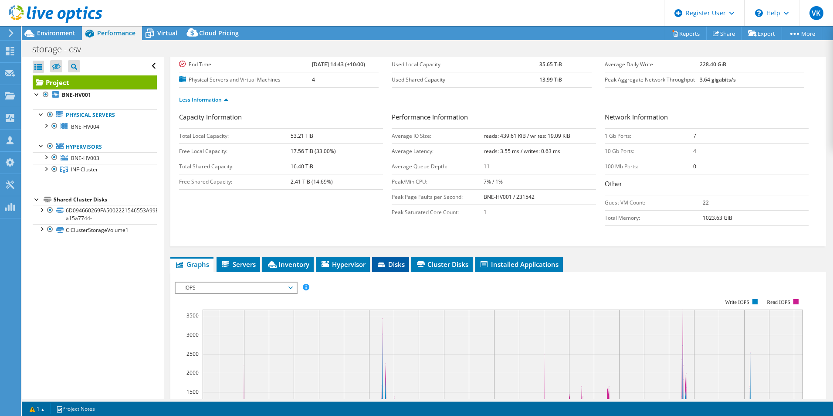
drag, startPoint x: 272, startPoint y: 261, endPoint x: 407, endPoint y: 265, distance: 134.3
click at [275, 261] on icon at bounding box center [272, 264] width 9 height 7
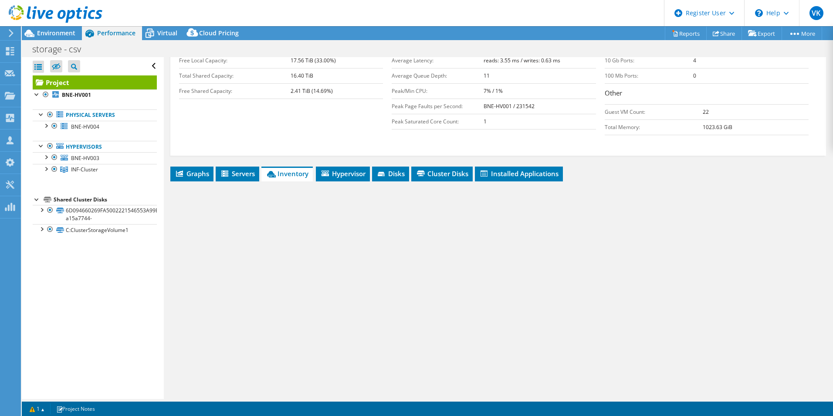
scroll to position [179, 0]
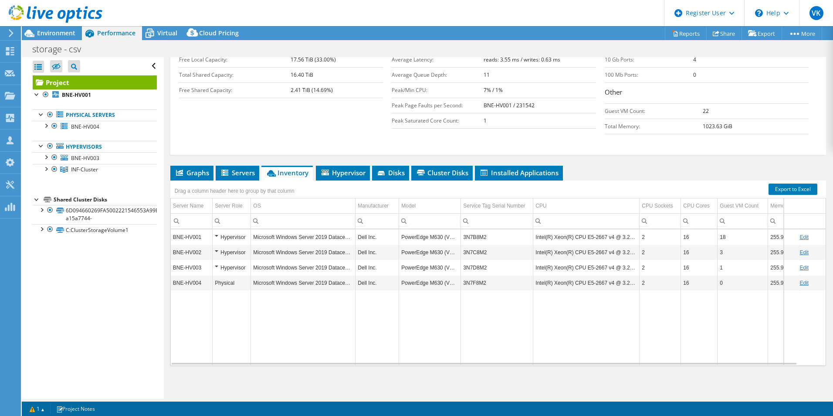
click at [455, 282] on td "PowerEdge M630 (VRTX)" at bounding box center [430, 282] width 62 height 15
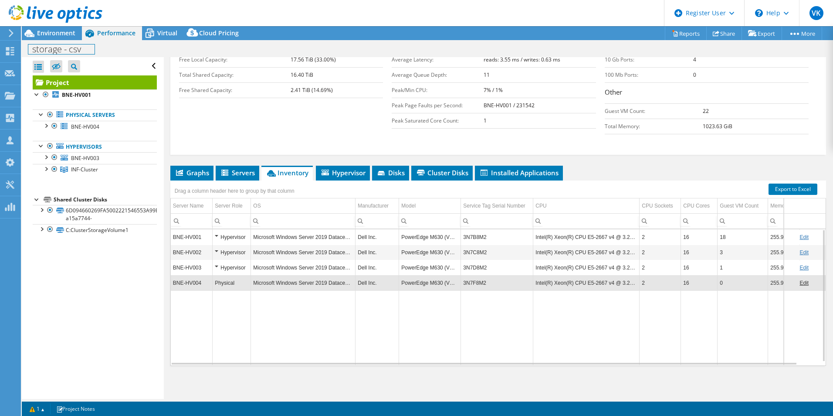
click at [65, 41] on div "storage - csv Print" at bounding box center [428, 49] width 812 height 16
drag, startPoint x: 71, startPoint y: 36, endPoint x: 445, endPoint y: 266, distance: 439.1
click at [71, 36] on span "Environment" at bounding box center [56, 33] width 38 height 8
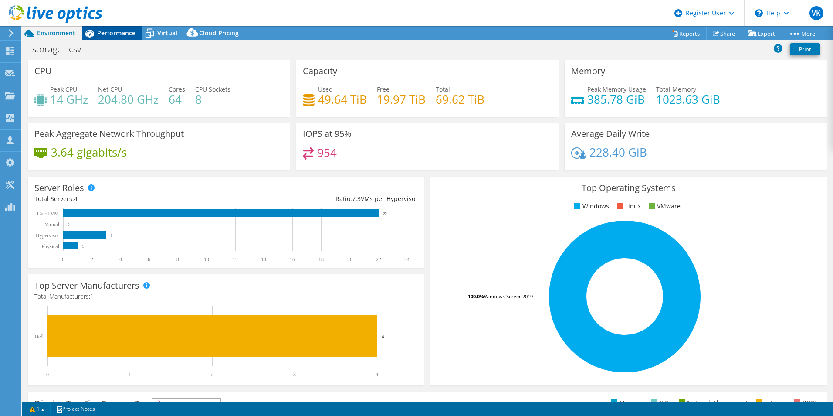
drag, startPoint x: 110, startPoint y: 31, endPoint x: 116, endPoint y: 35, distance: 6.9
click at [111, 31] on span "Performance" at bounding box center [116, 33] width 38 height 8
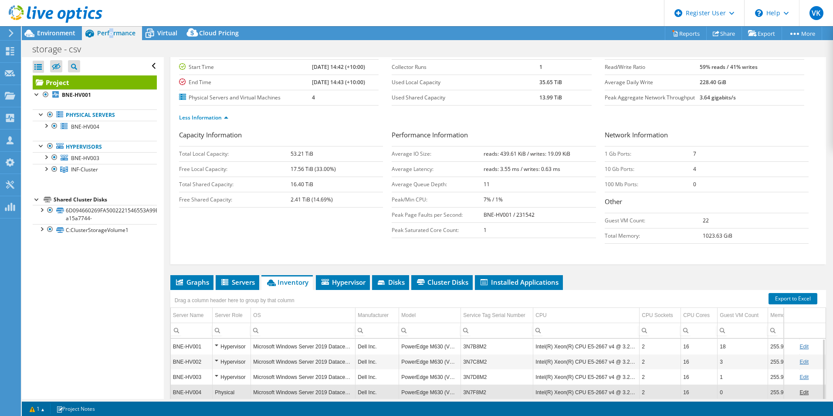
scroll to position [0, 0]
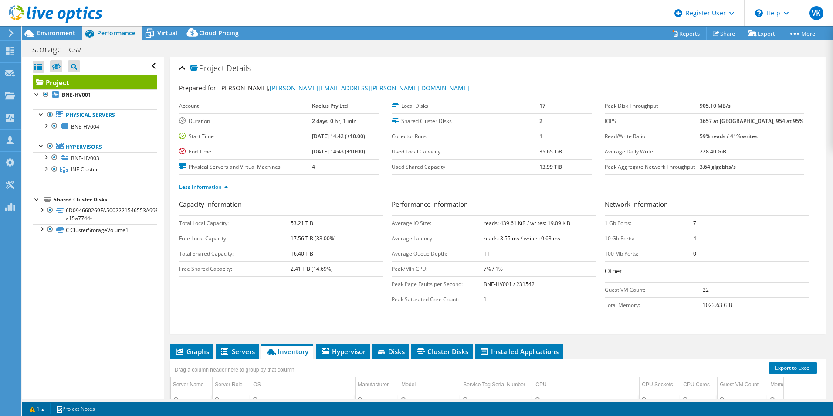
drag, startPoint x: 189, startPoint y: 352, endPoint x: 290, endPoint y: 348, distance: 101.2
click at [191, 352] on span "Graphs" at bounding box center [192, 351] width 34 height 9
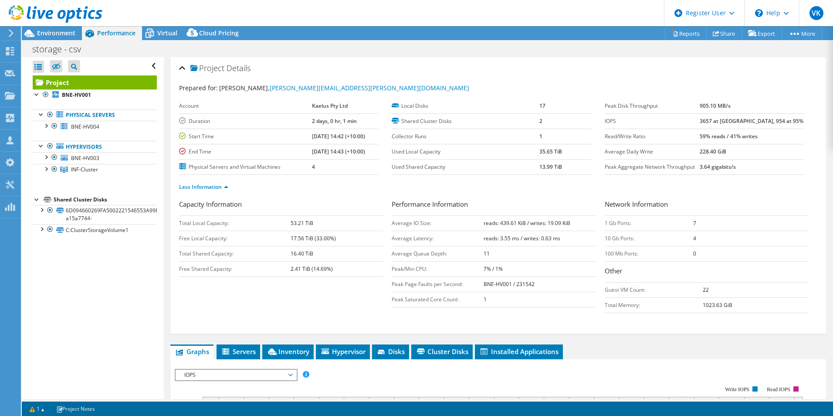
click at [127, 306] on div "Open All Close All Hide Excluded Nodes Project Tree Filter" at bounding box center [93, 228] width 142 height 342
drag, startPoint x: 301, startPoint y: 133, endPoint x: 359, endPoint y: 151, distance: 61.2
click at [359, 150] on tbody "Account Kaelus Pty Ltd Duration 2 days, 0 hr, 1 min Start Time [DATE] 14:42 (+1…" at bounding box center [279, 136] width 200 height 76
click at [129, 309] on div "Open All Close All Hide Excluded Nodes Project Tree Filter" at bounding box center [93, 228] width 142 height 342
click at [64, 36] on span "Environment" at bounding box center [56, 33] width 38 height 8
